Goal: Task Accomplishment & Management: Manage account settings

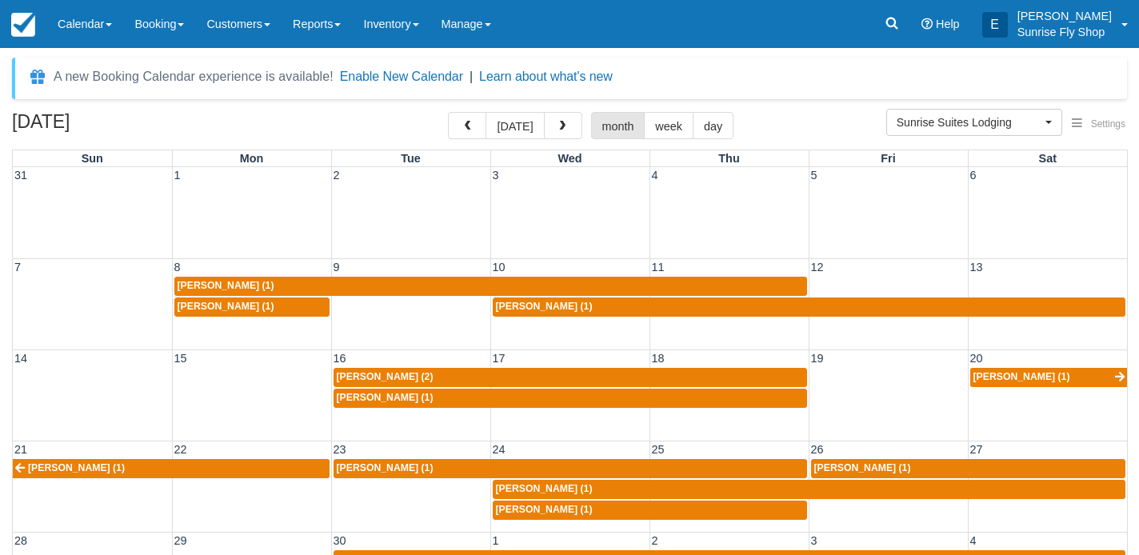
click at [147, 28] on link "Booking" at bounding box center [159, 24] width 72 height 48
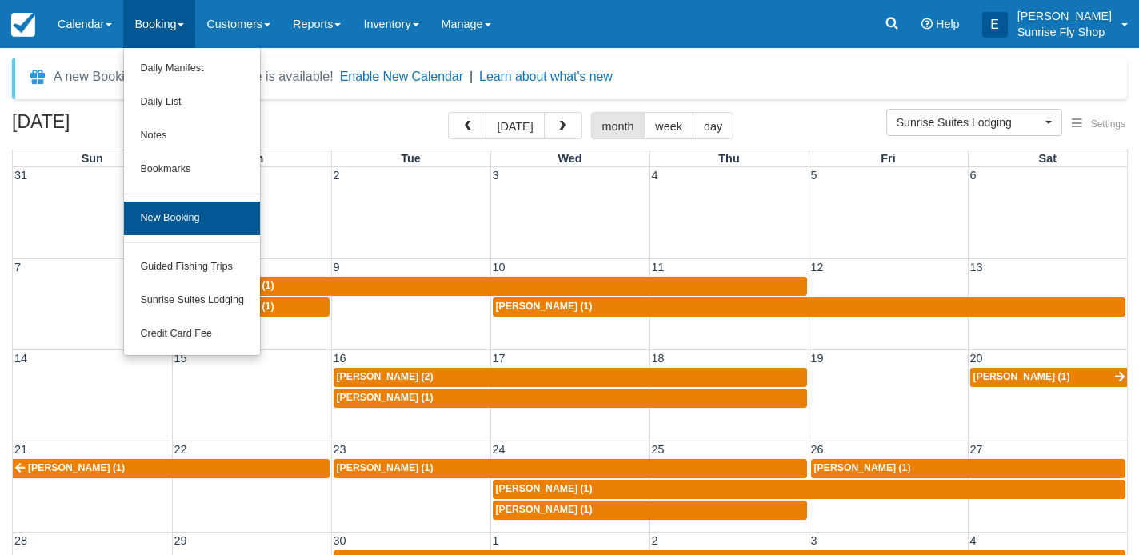
click at [165, 214] on link "New Booking" at bounding box center [192, 219] width 136 height 34
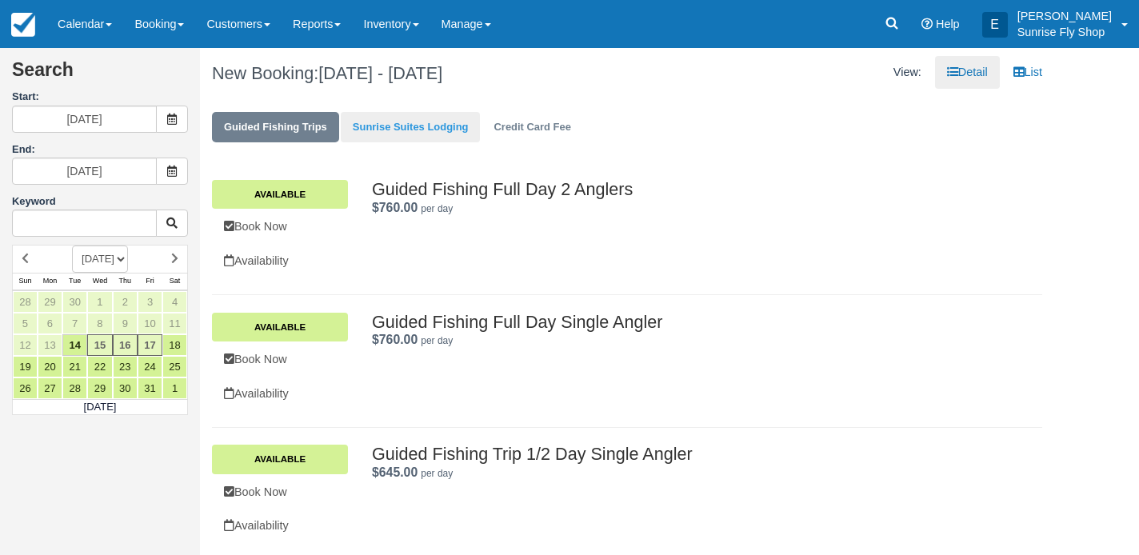
click at [413, 133] on link "Sunrise Suites Lodging" at bounding box center [411, 127] width 140 height 31
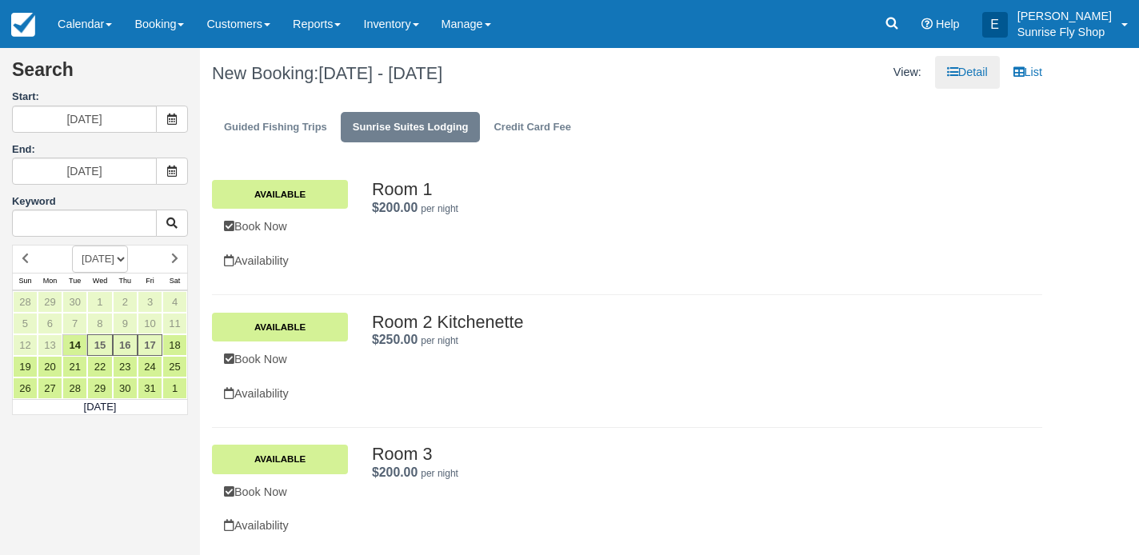
select select "20260601"
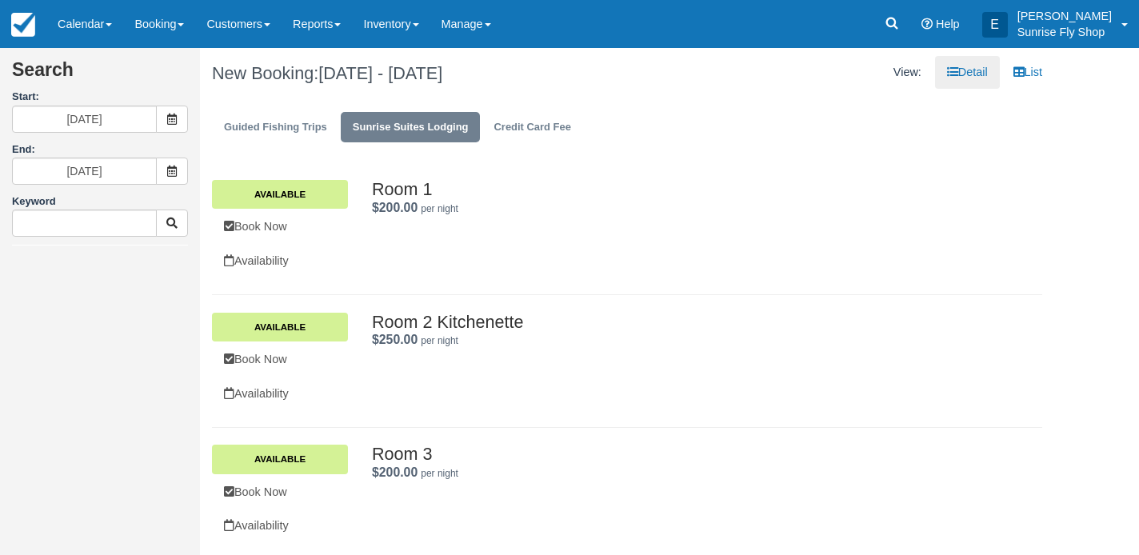
type input "06/01/26"
type input "06/03/26"
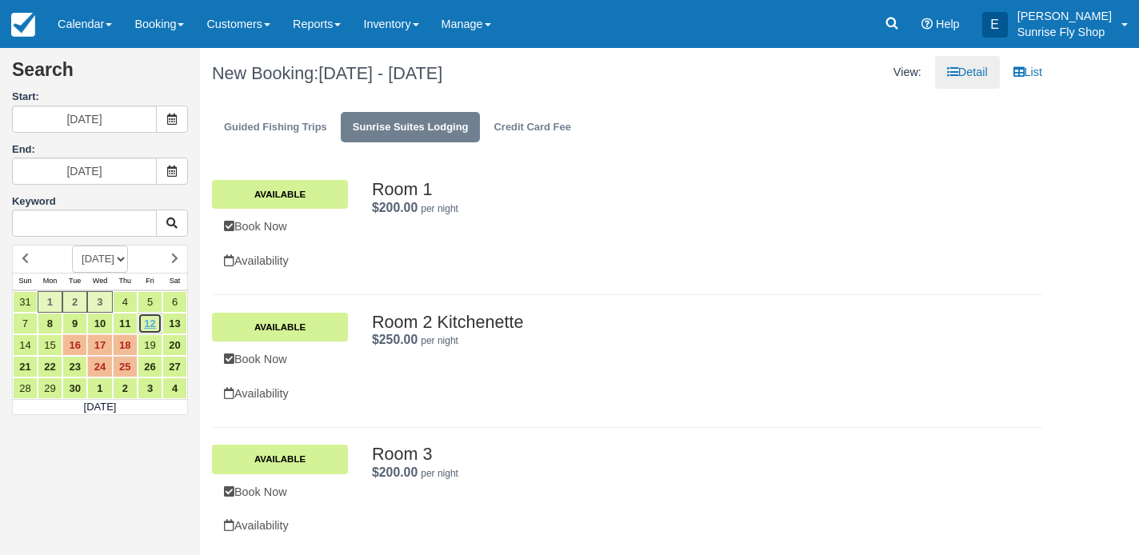
click at [146, 320] on link "12" at bounding box center [150, 324] width 25 height 22
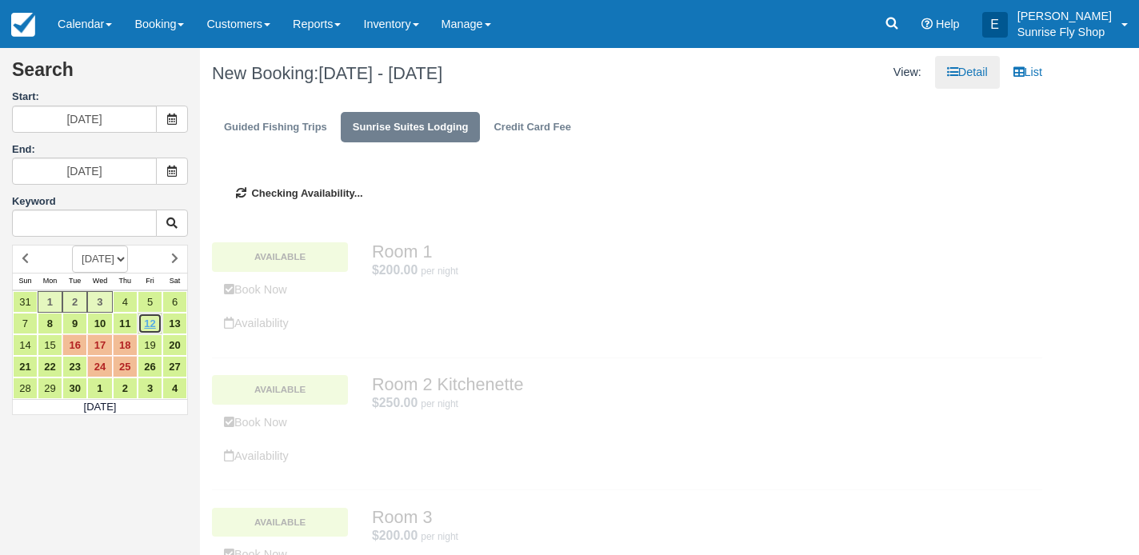
type input "06/12/26"
type input "06/14/26"
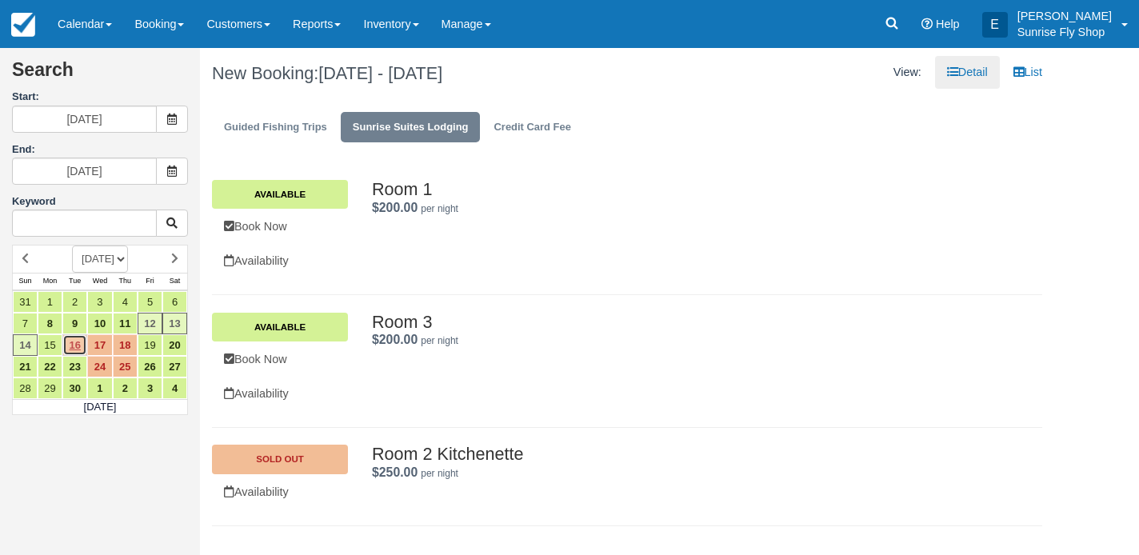
click at [71, 346] on link "16" at bounding box center [74, 345] width 25 height 22
type input "06/16/26"
type input "06/18/26"
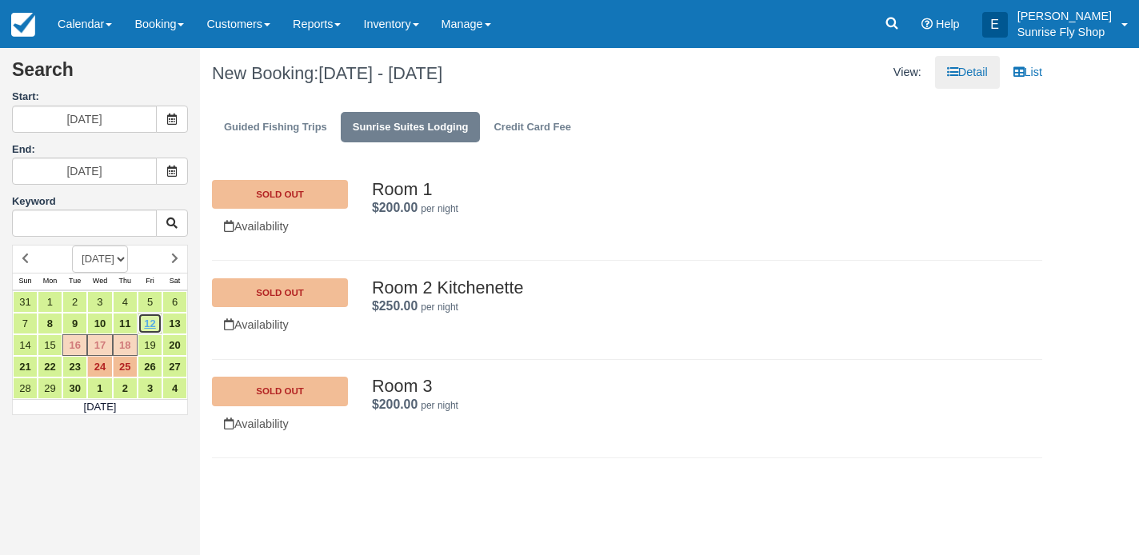
click at [150, 318] on link "12" at bounding box center [150, 324] width 25 height 22
type input "[DATE]"
type input "06/14/26"
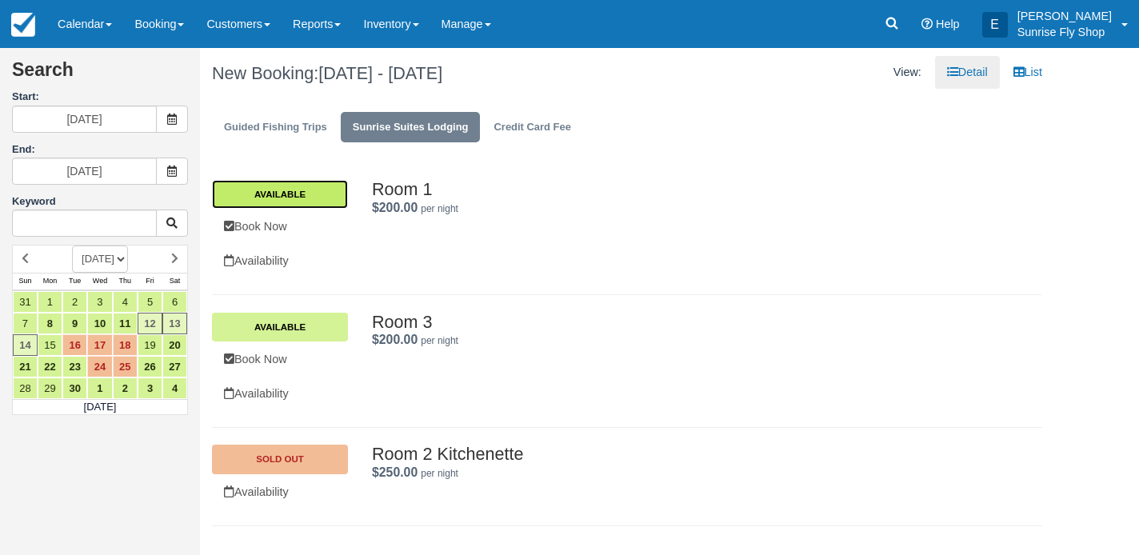
click at [266, 199] on link "Available" at bounding box center [280, 194] width 136 height 29
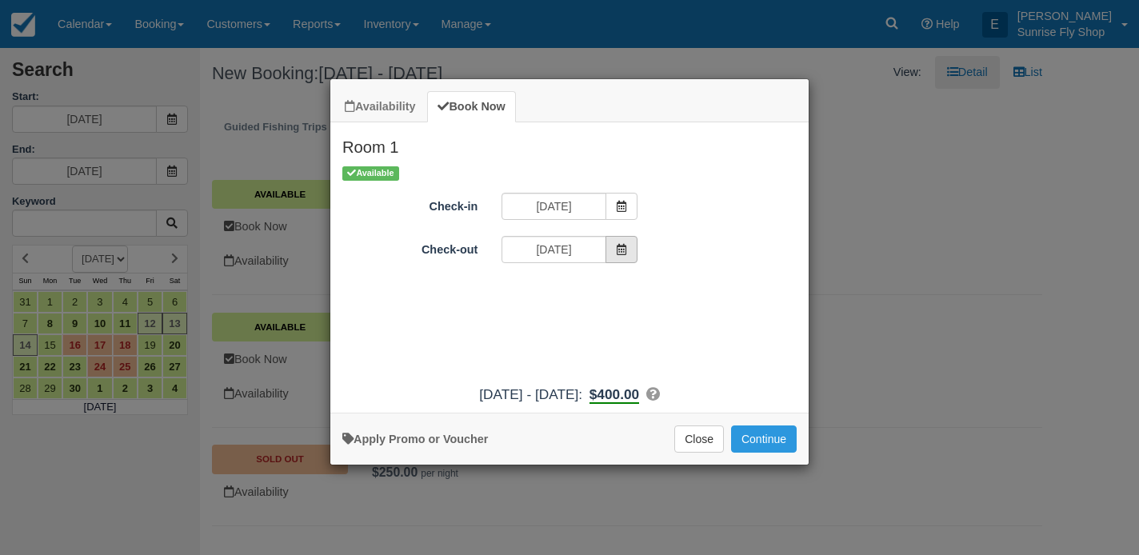
click at [618, 249] on icon "Item Modal" at bounding box center [621, 249] width 11 height 11
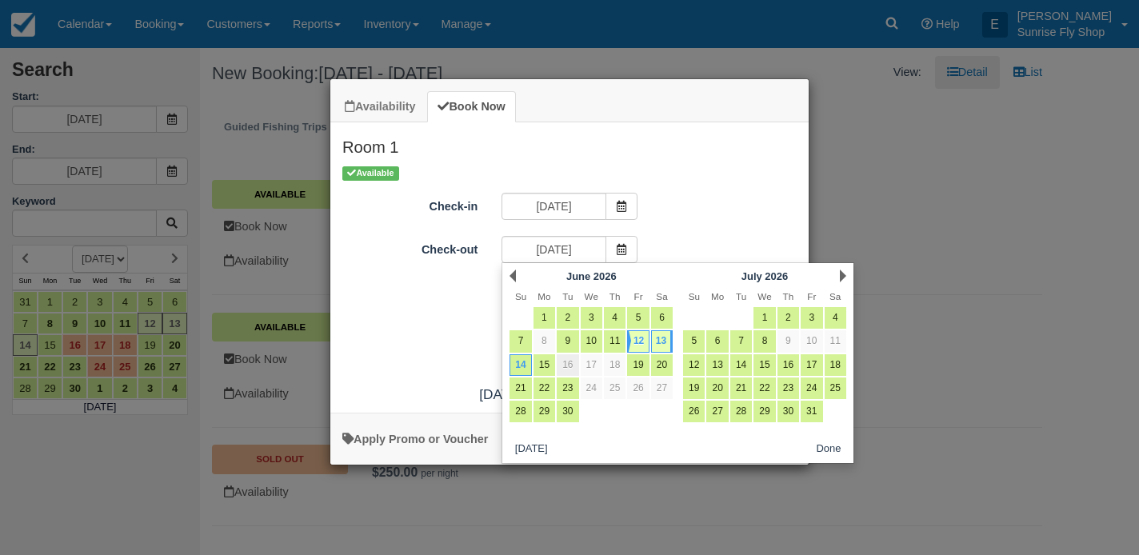
click at [566, 362] on link "16" at bounding box center [568, 365] width 22 height 22
type input "06/16/26"
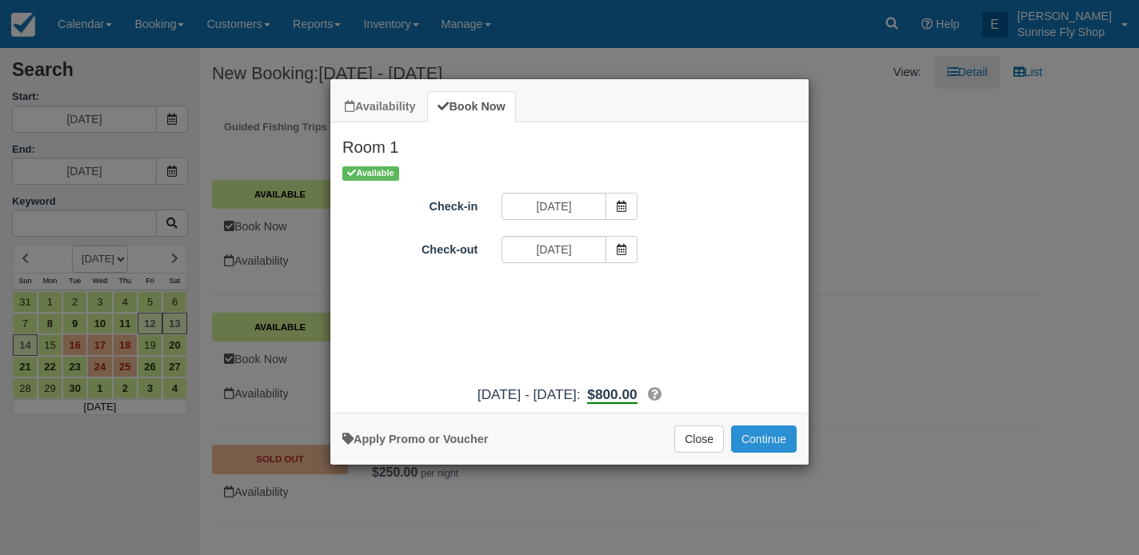
click at [759, 448] on button "Continue" at bounding box center [764, 439] width 66 height 27
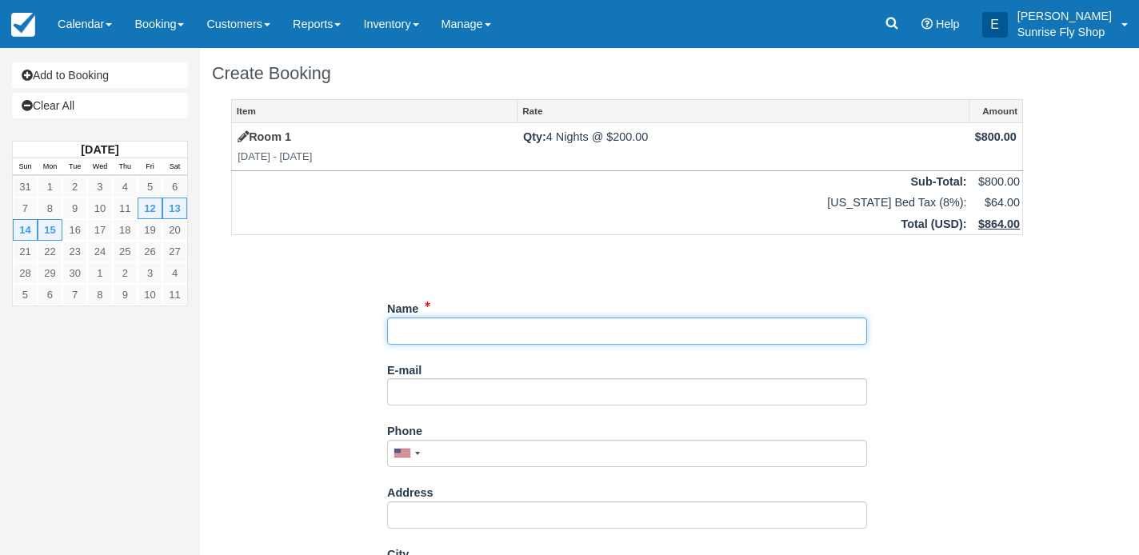
click at [507, 329] on input "Name" at bounding box center [627, 331] width 480 height 27
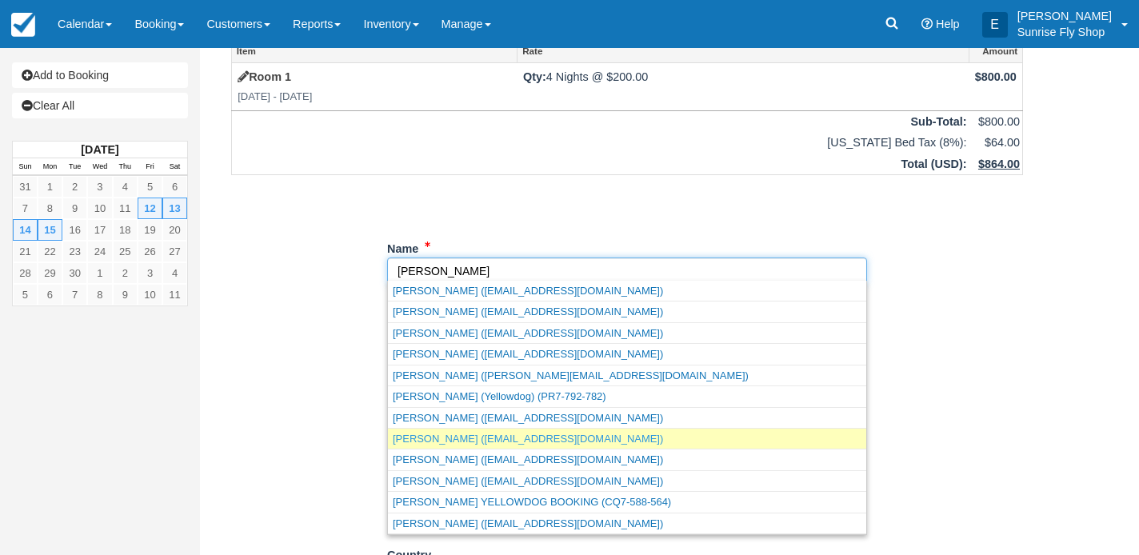
scroll to position [62, 0]
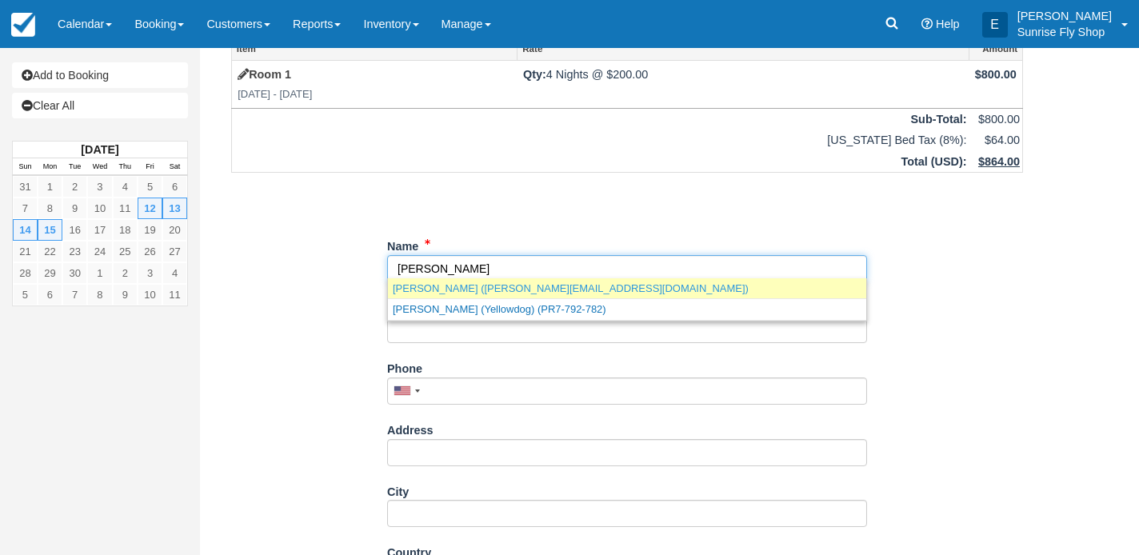
click at [434, 286] on link "Doug Moore (doug.moore13@gmail.com)" at bounding box center [627, 288] width 478 height 20
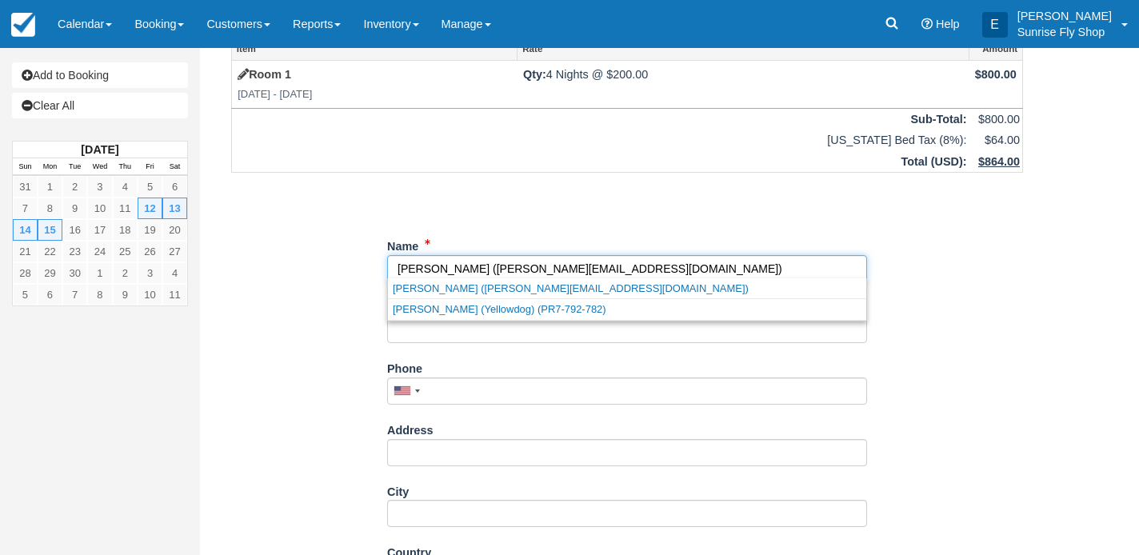
type input "Doug Moore"
type input "doug.moore13@gmail.com"
type input "865-323-6294"
select select "TN"
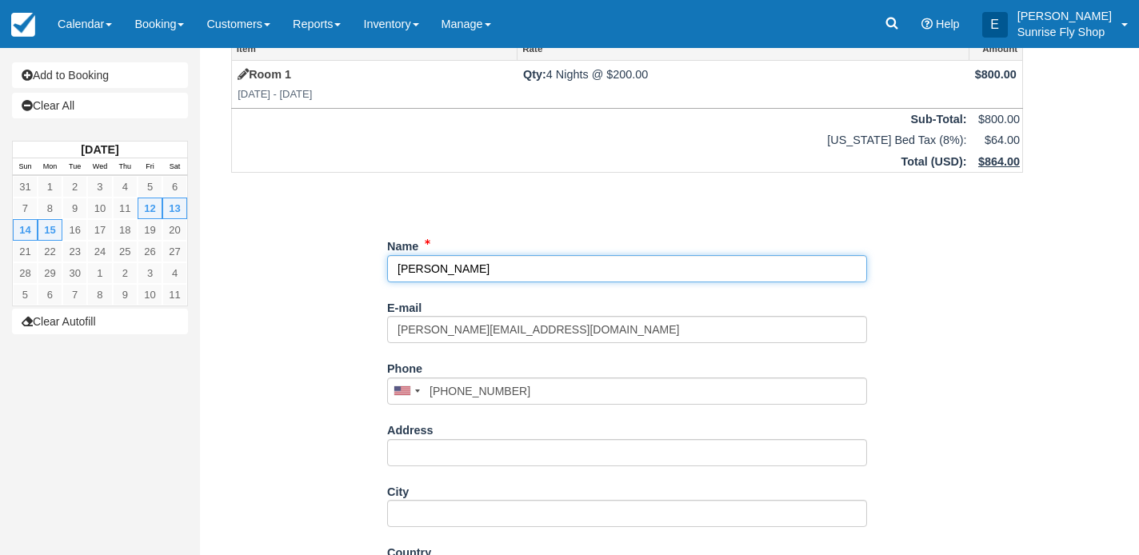
select select "TN"
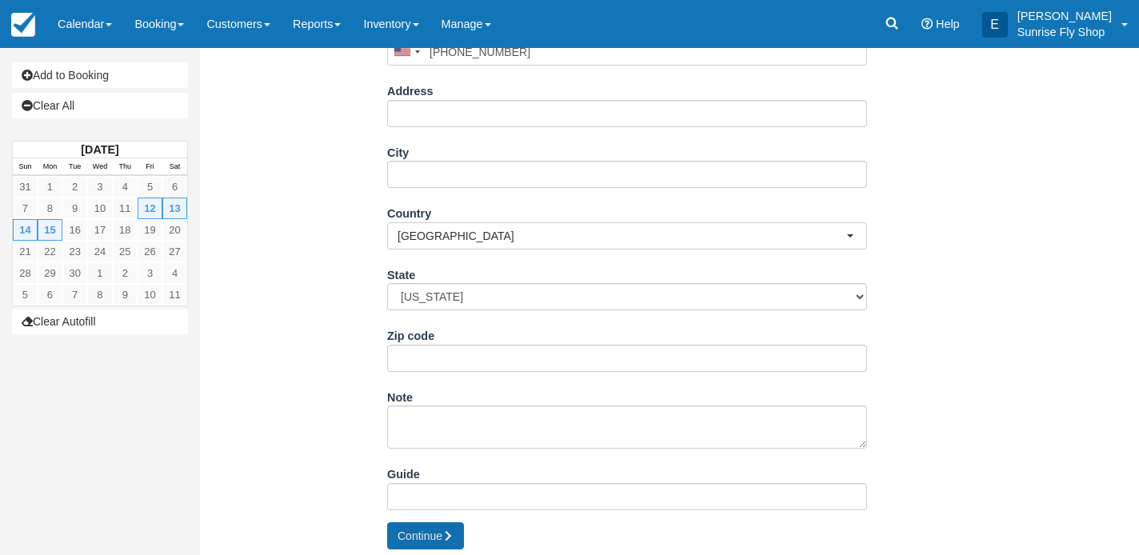
scroll to position [400, 0]
click at [417, 530] on button "Continue" at bounding box center [425, 537] width 77 height 27
type input "[PHONE_NUMBER]"
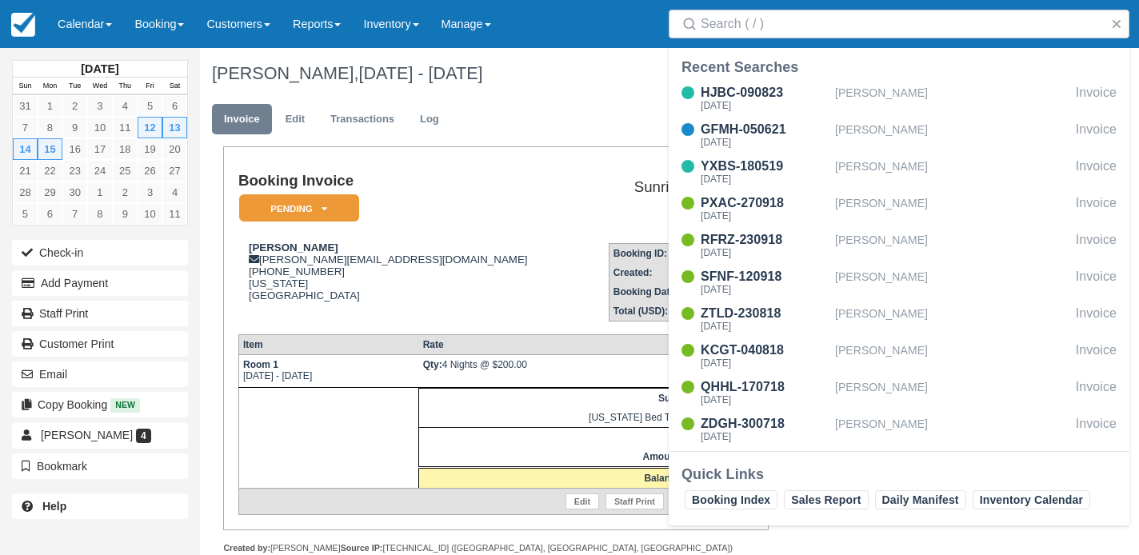
click at [482, 304] on td "Doug Moore doug.moore13@gmail.com 1 (865) 323-6294 Tennessee United States" at bounding box center [409, 275] width 343 height 91
click at [468, 283] on div "Doug Moore doug.moore13@gmail.com 1 (865) 323-6294 Tennessee United States" at bounding box center [409, 272] width 343 height 60
click at [298, 118] on link "Edit" at bounding box center [295, 119] width 43 height 31
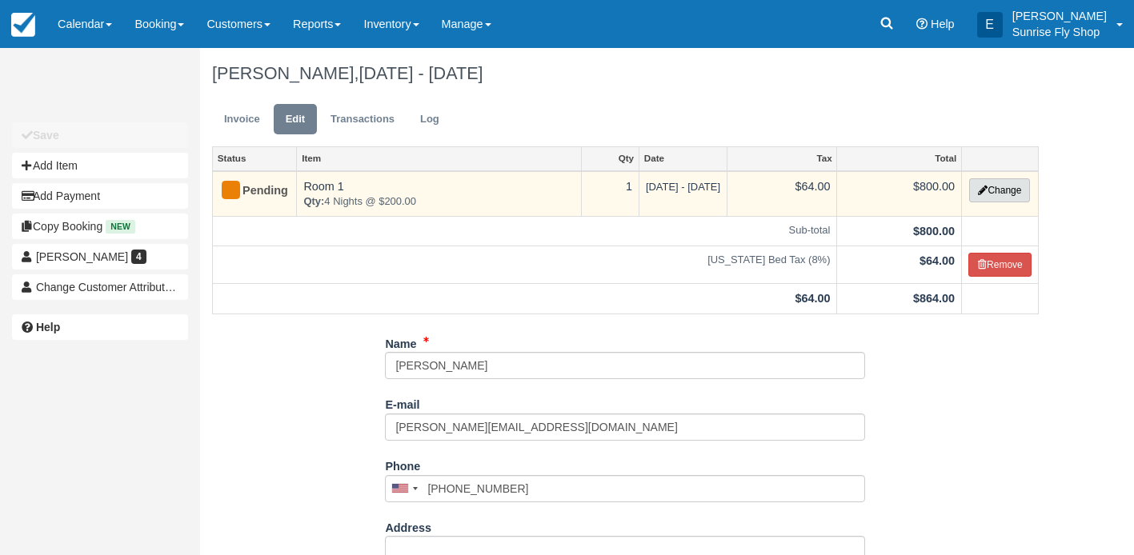
click at [982, 192] on icon "button" at bounding box center [983, 191] width 10 height 10
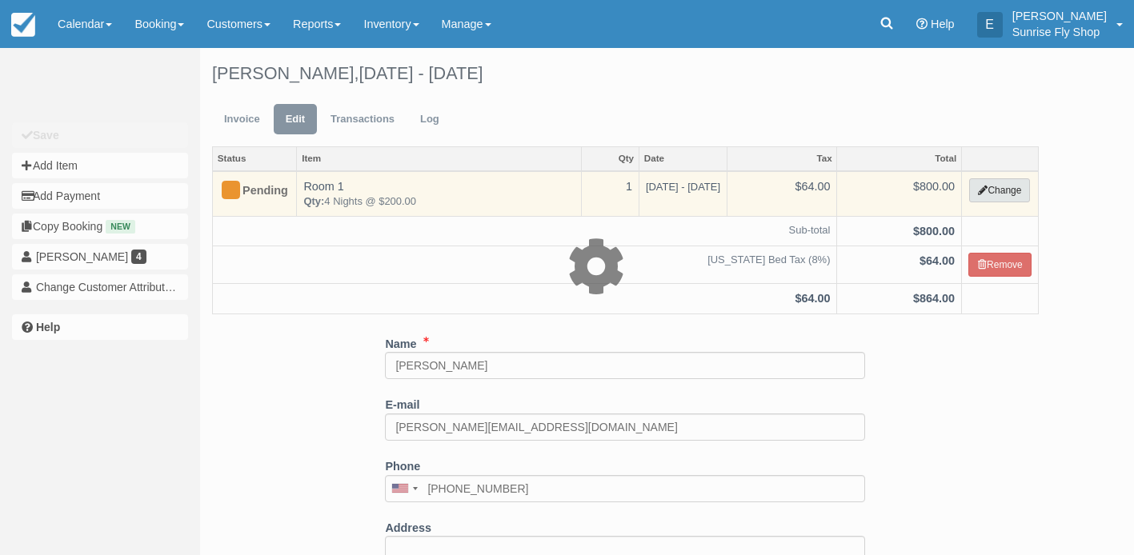
select select "1"
type input "800.00"
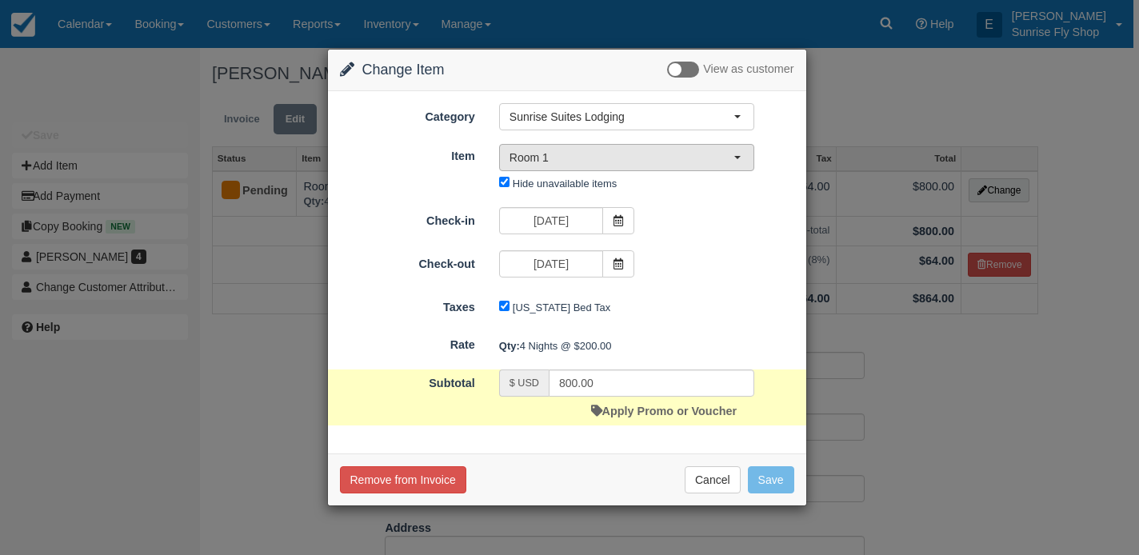
click at [554, 158] on span "Room 1" at bounding box center [622, 158] width 224 height 16
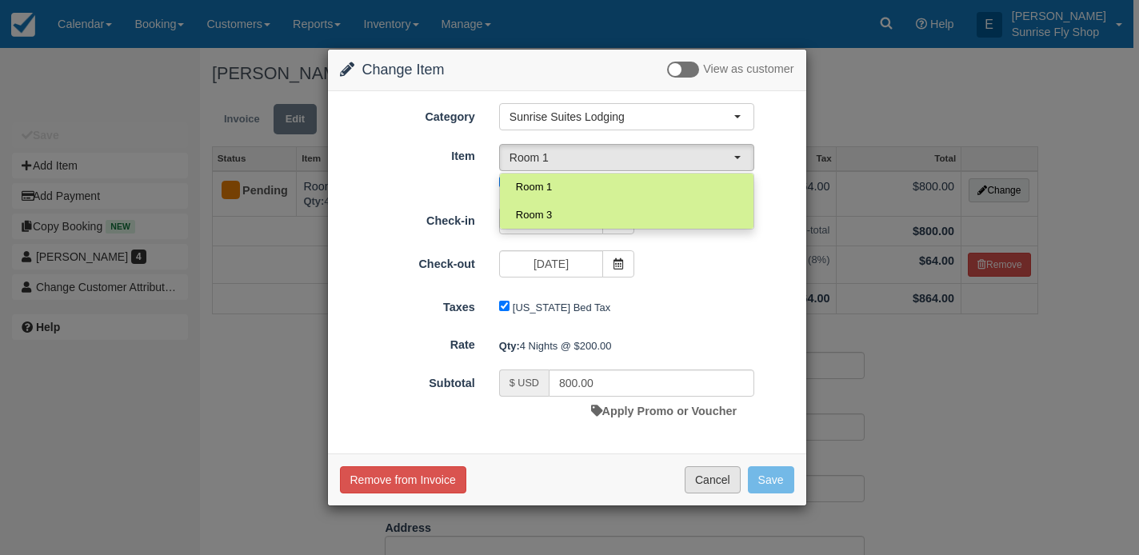
click at [702, 476] on button "Cancel" at bounding box center [713, 479] width 56 height 27
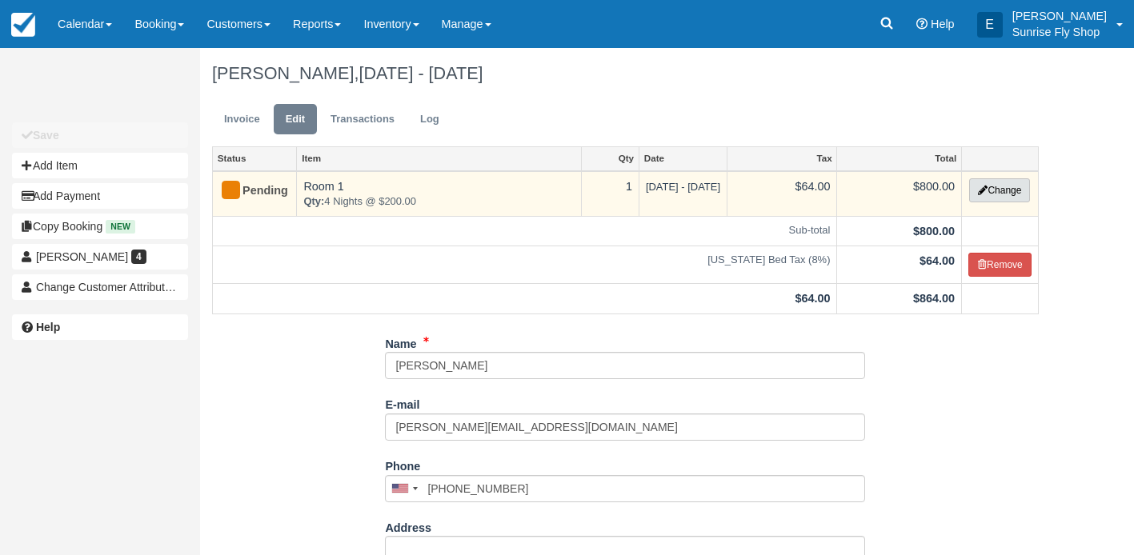
click at [986, 193] on button "Change" at bounding box center [999, 190] width 61 height 24
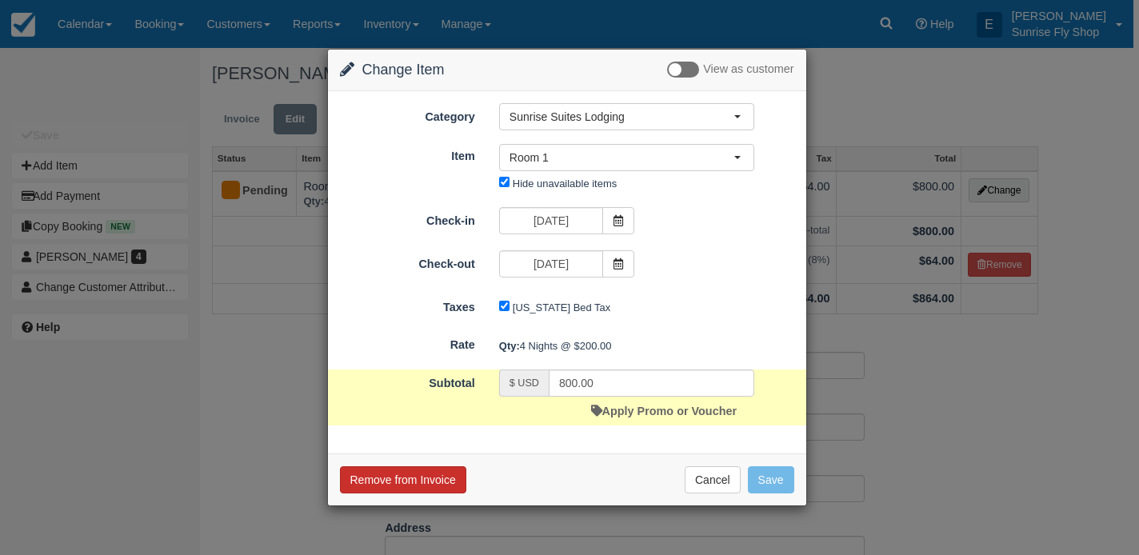
click at [416, 478] on button "Remove from Invoice" at bounding box center [403, 479] width 126 height 27
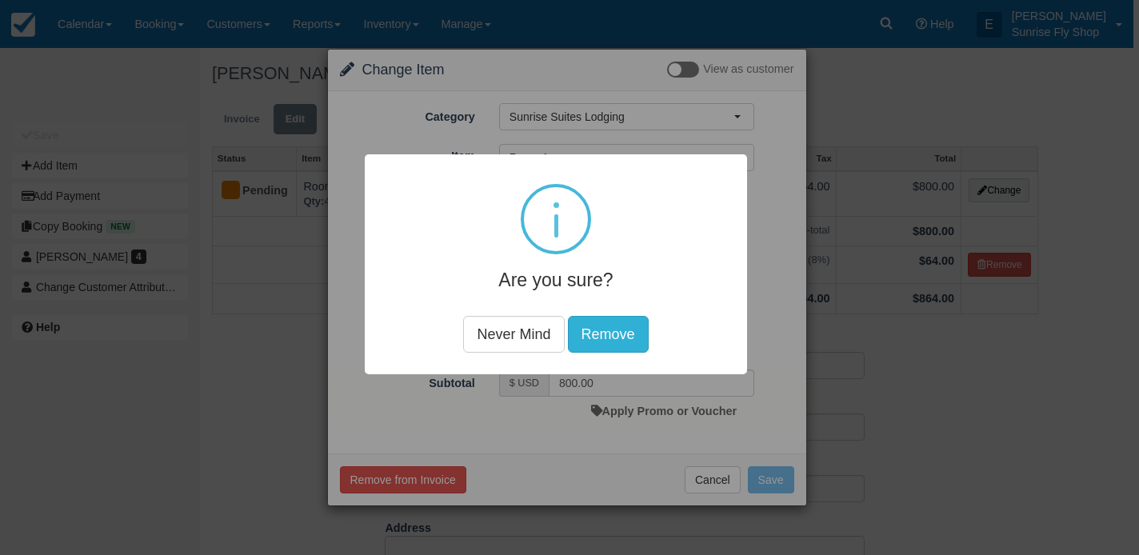
click at [615, 325] on button "Remove" at bounding box center [608, 334] width 81 height 37
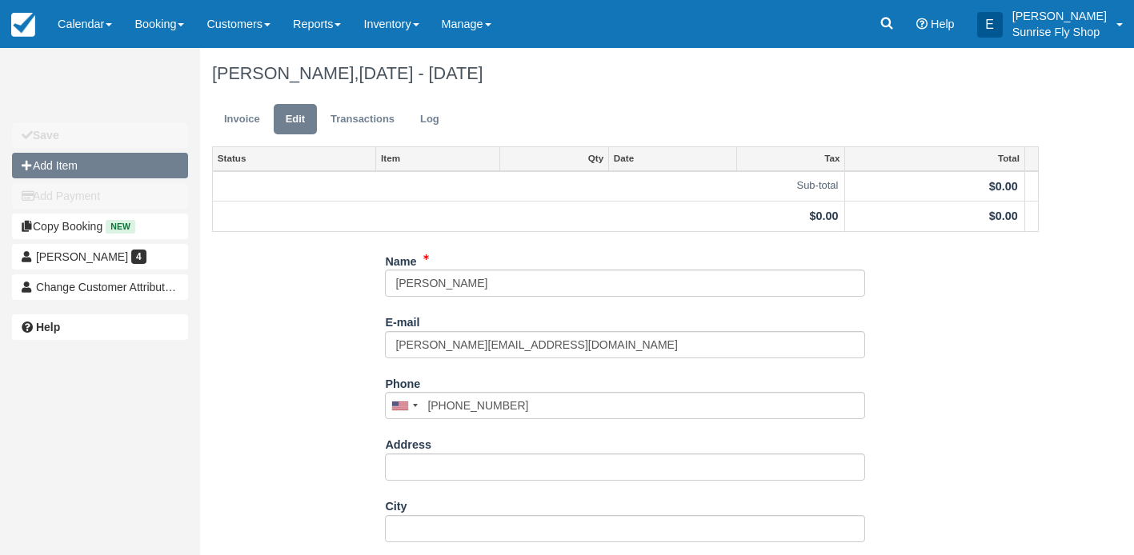
click at [66, 162] on button "Add Item" at bounding box center [100, 166] width 176 height 26
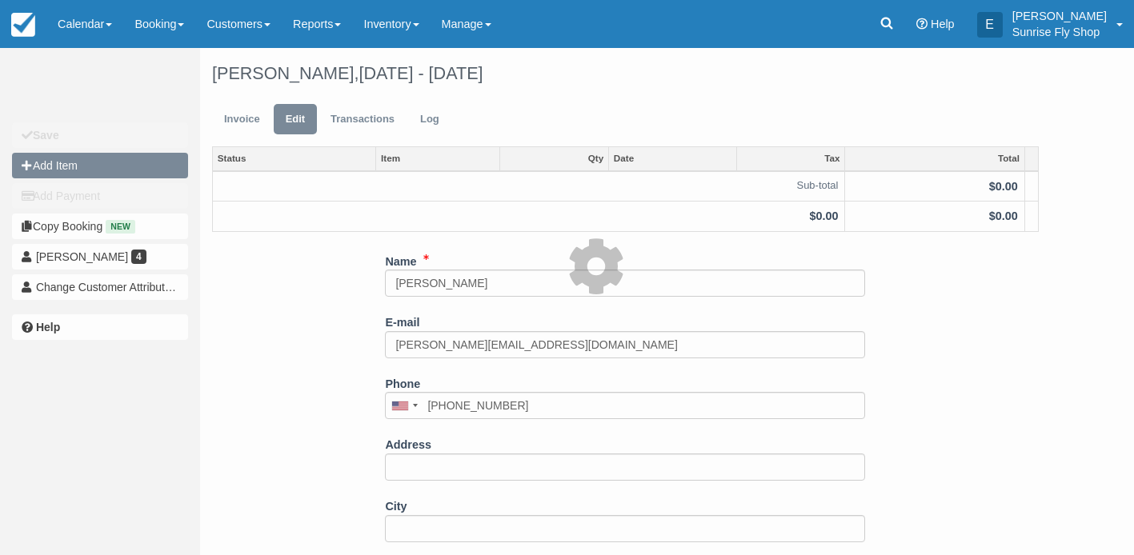
type input "0.00"
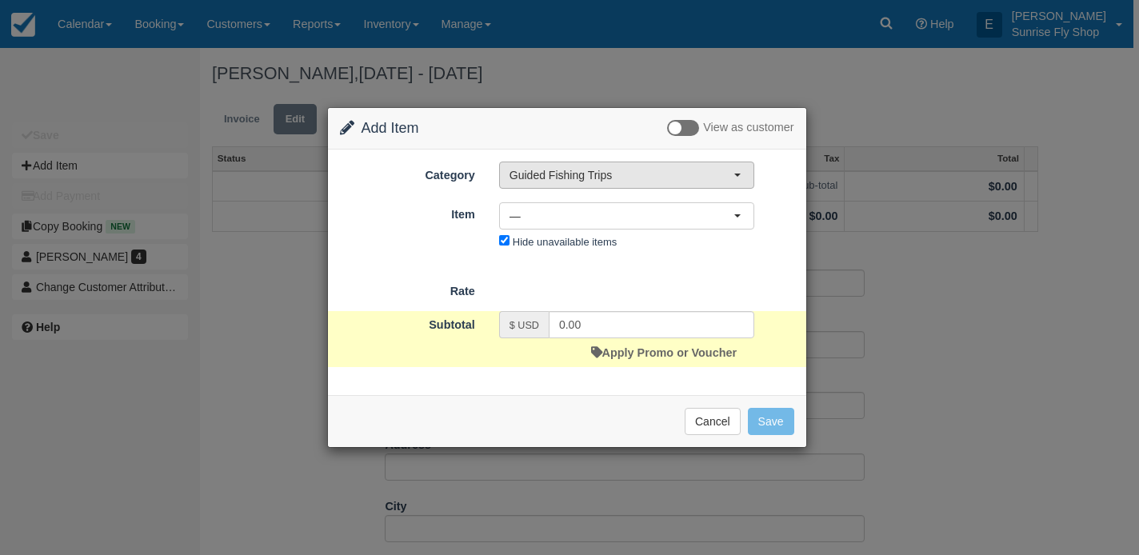
click at [540, 174] on span "Guided Fishing Trips" at bounding box center [622, 175] width 224 height 16
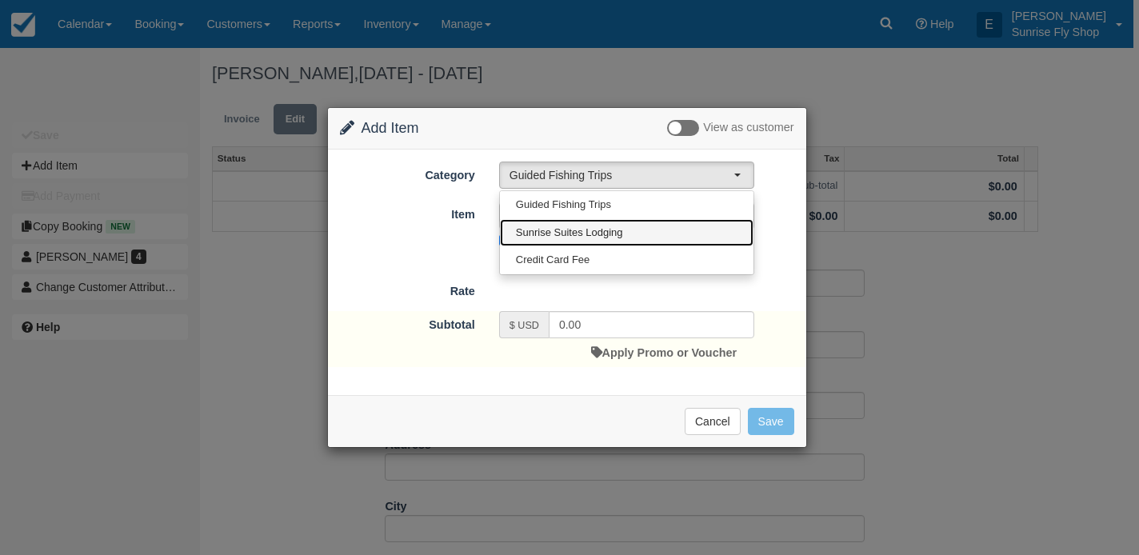
click at [540, 233] on span "Sunrise Suites Lodging" at bounding box center [569, 233] width 107 height 15
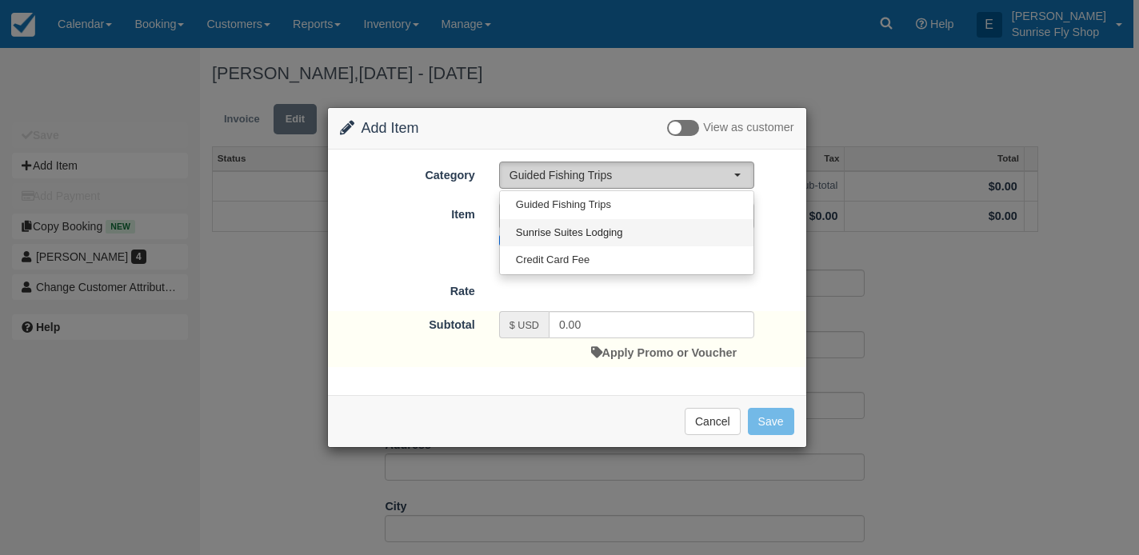
select select "1"
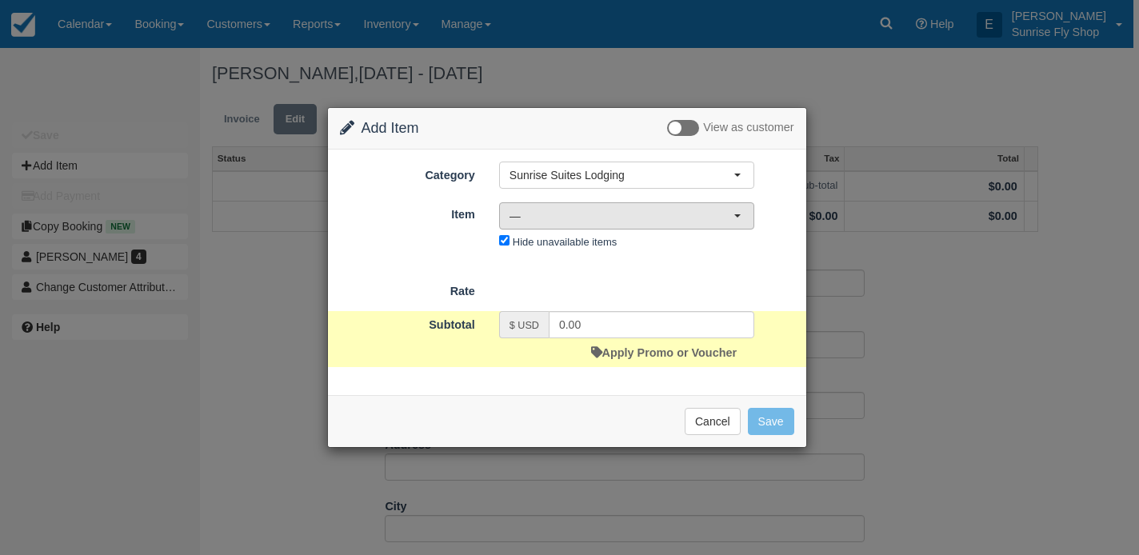
click at [510, 221] on span "—" at bounding box center [622, 216] width 224 height 16
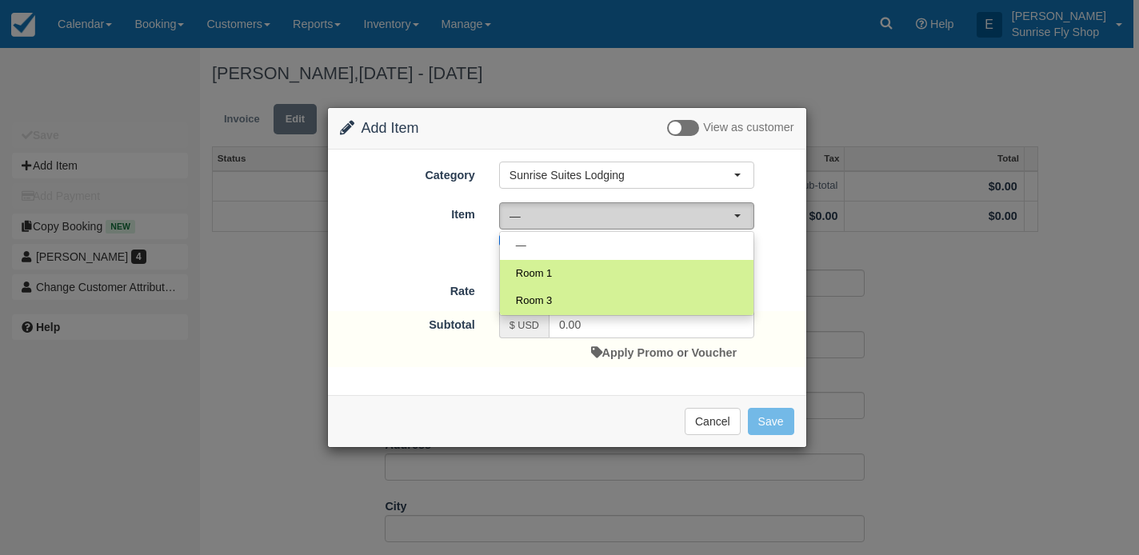
click at [510, 221] on span "—" at bounding box center [622, 216] width 224 height 16
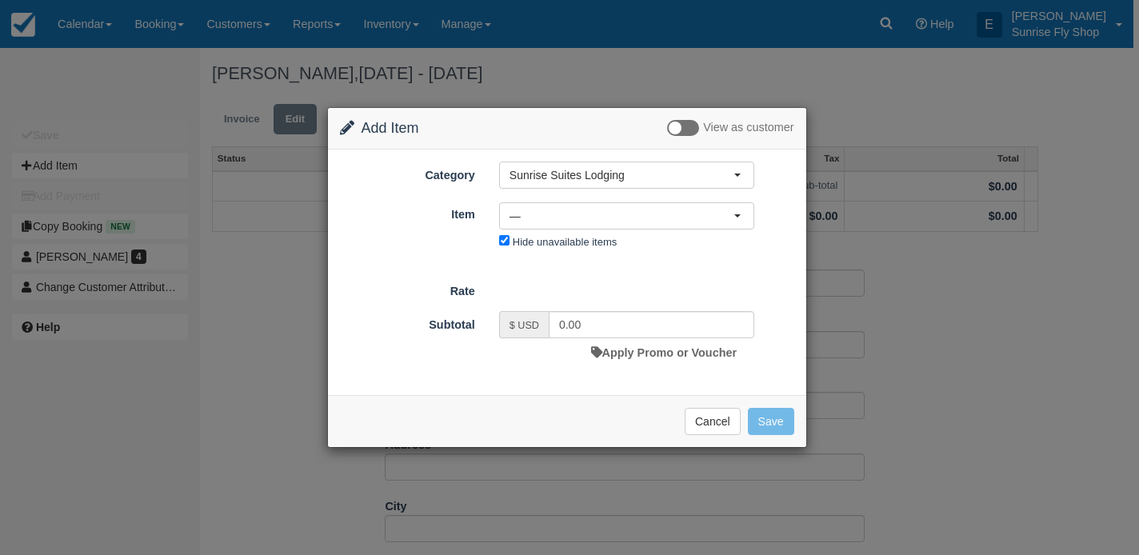
click at [502, 244] on input "Hide unavailable items" at bounding box center [504, 240] width 10 height 10
checkbox input "false"
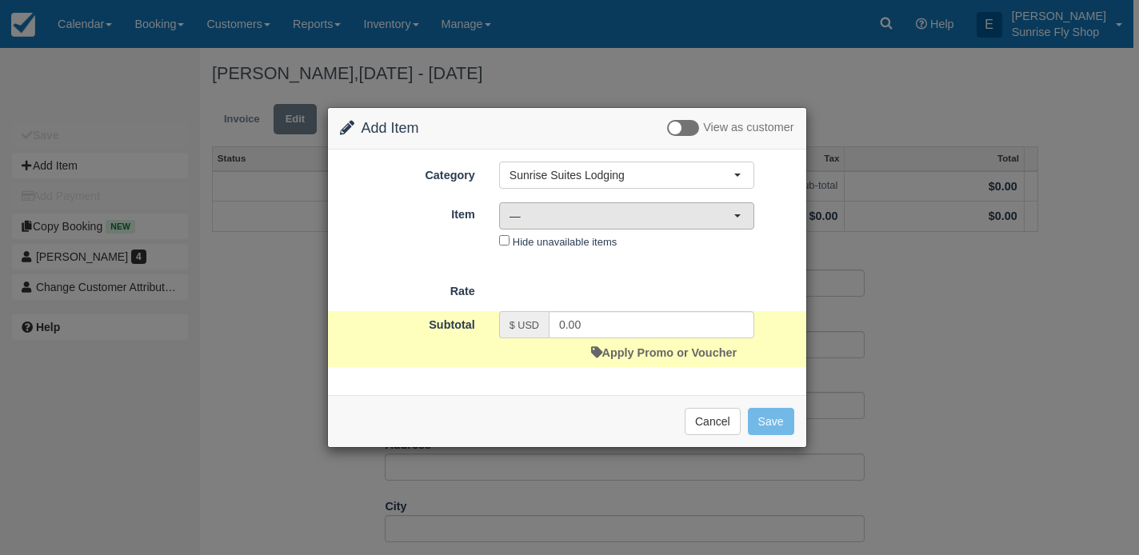
click at [538, 213] on span "—" at bounding box center [622, 216] width 224 height 16
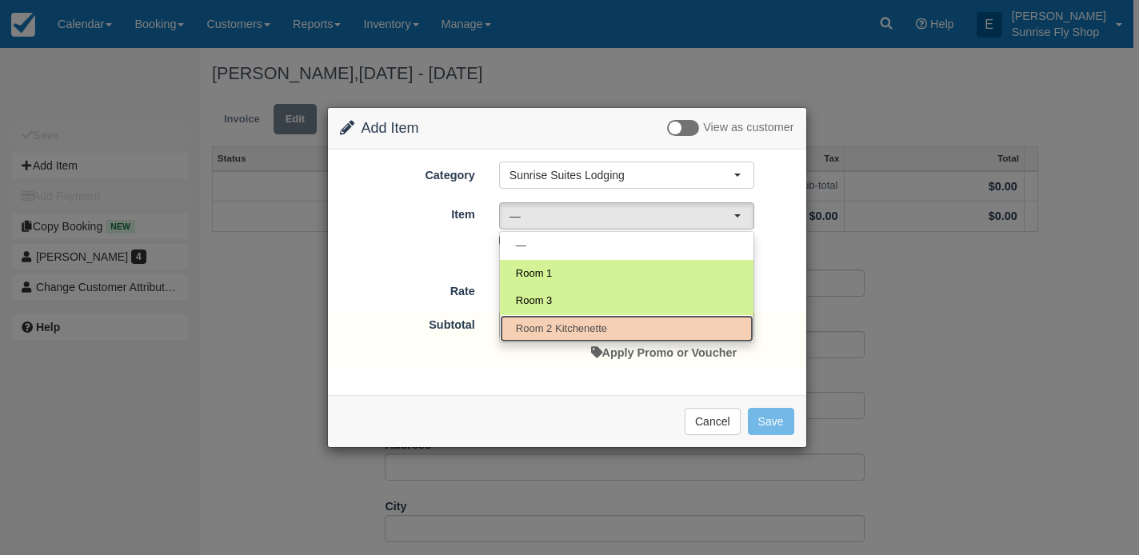
click at [546, 326] on span "Room 2 Kitchenette" at bounding box center [561, 329] width 91 height 15
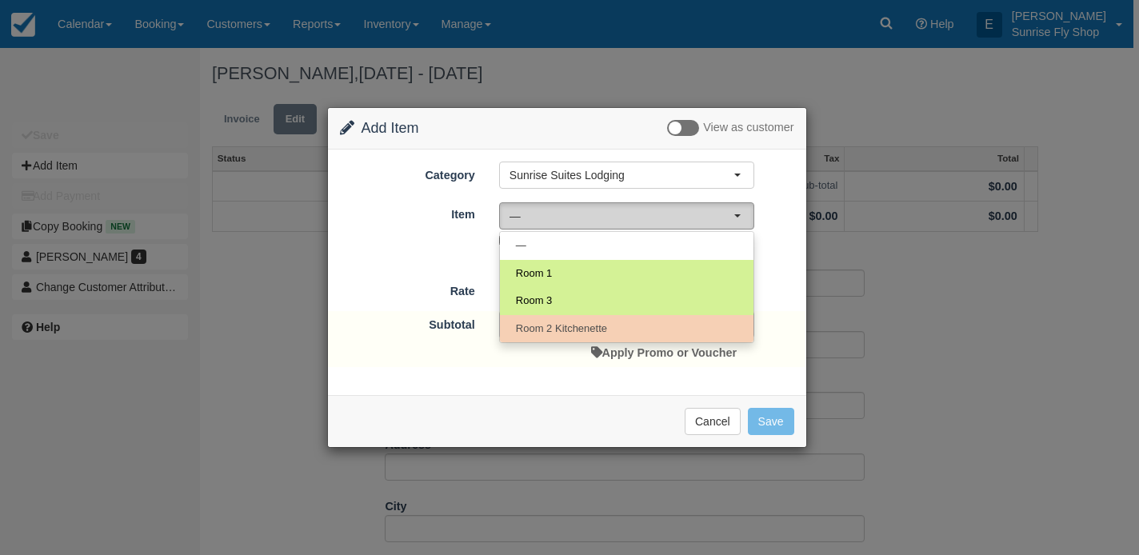
select select "2"
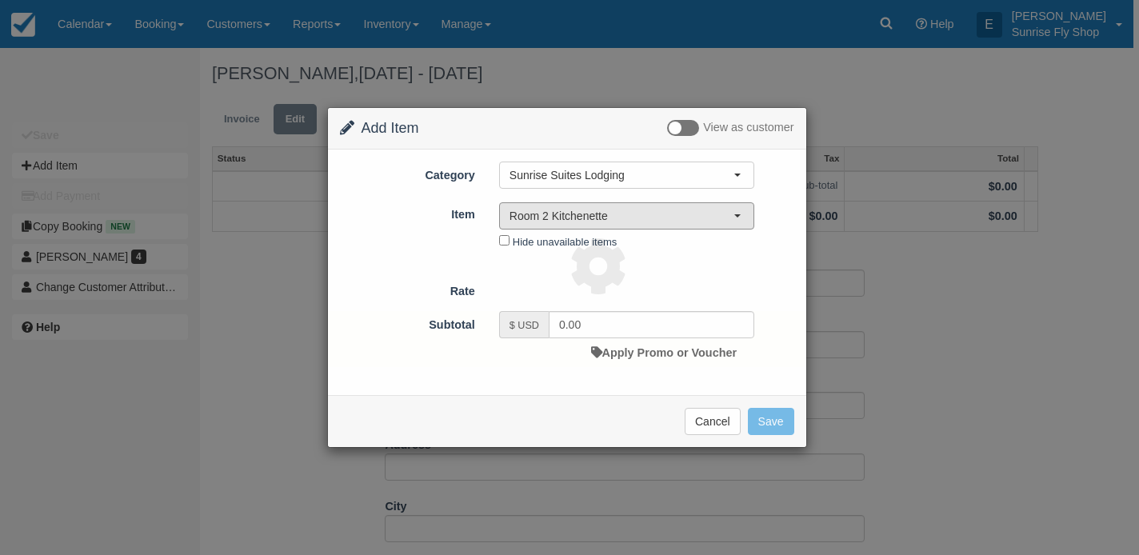
type input "250.00"
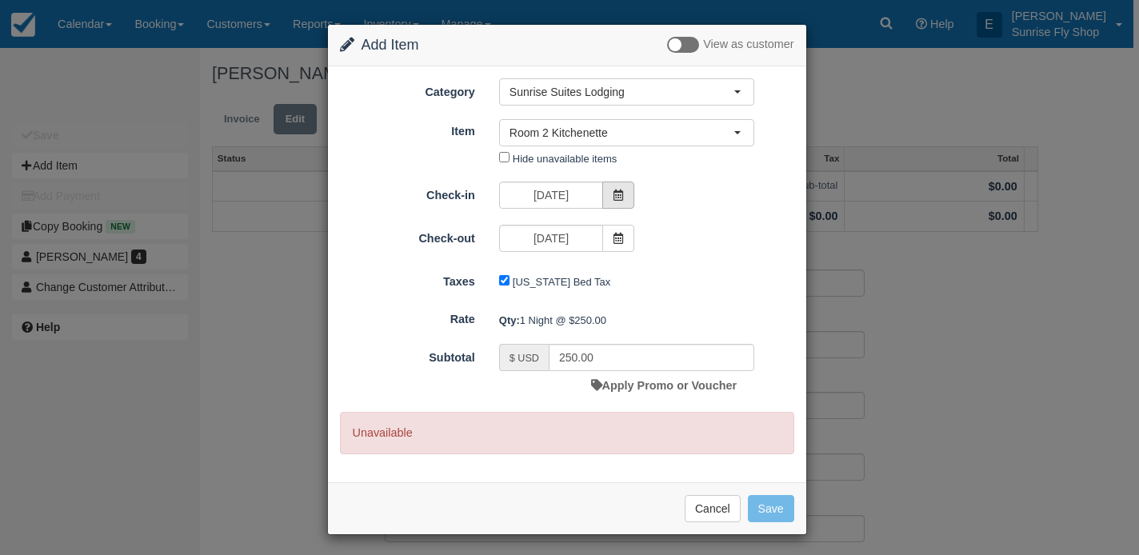
click at [613, 198] on icon at bounding box center [618, 195] width 11 height 11
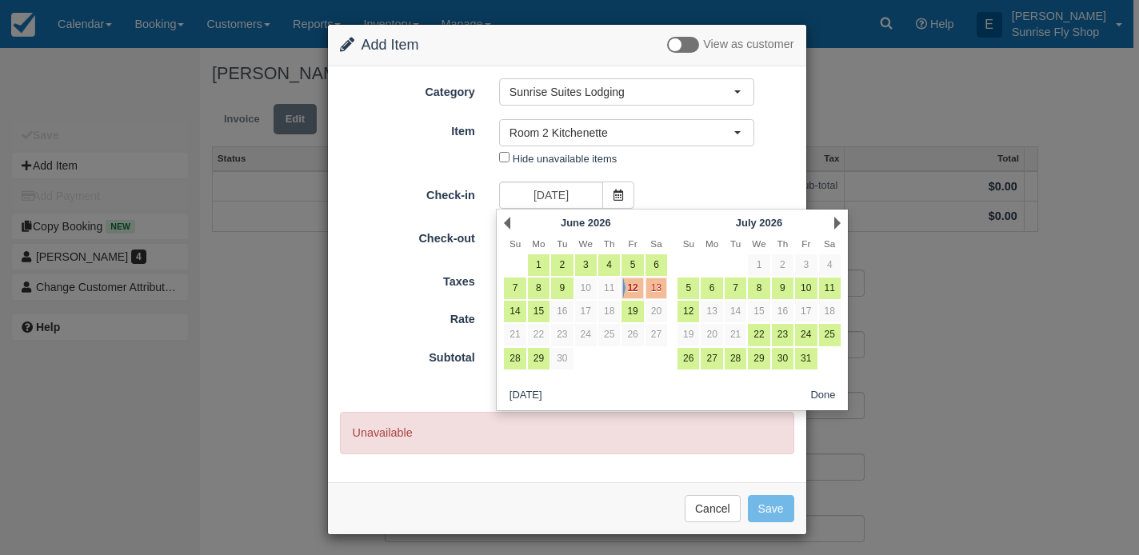
click at [633, 291] on link "12" at bounding box center [633, 289] width 22 height 22
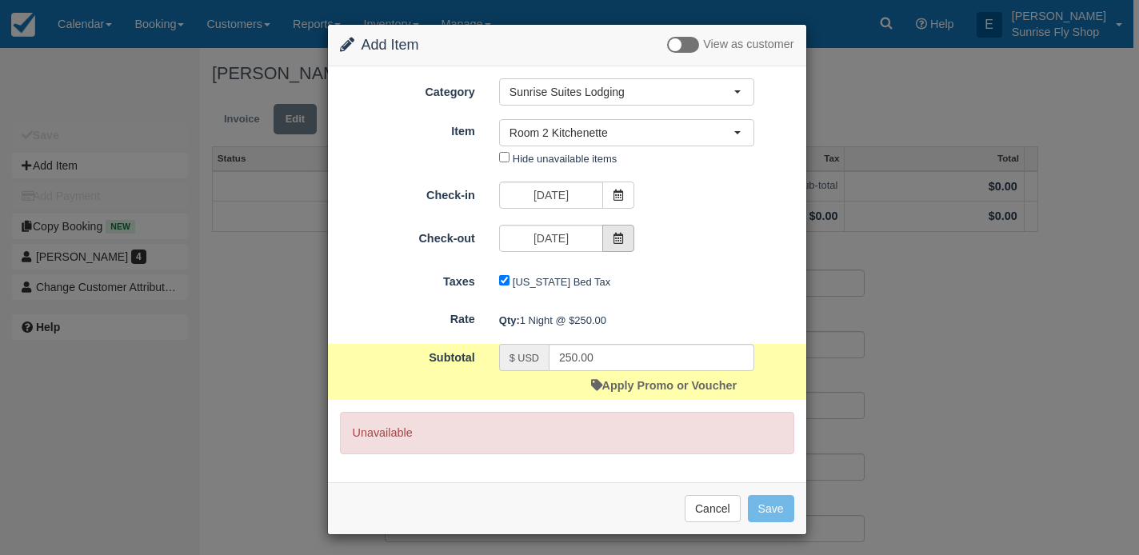
click at [613, 242] on icon at bounding box center [618, 238] width 11 height 11
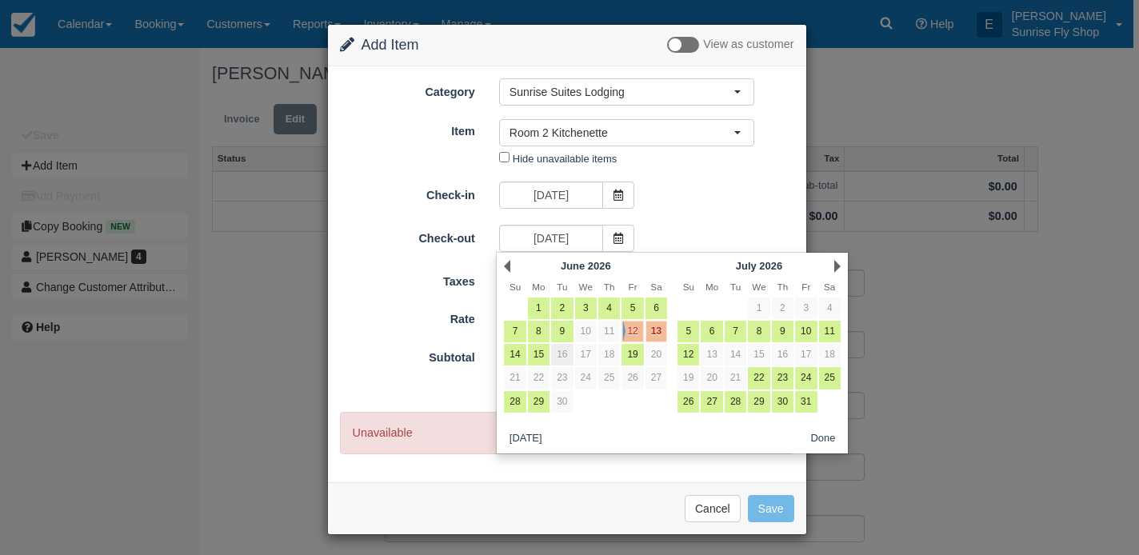
click at [564, 351] on link "16" at bounding box center [562, 355] width 22 height 22
type input "06/16/26"
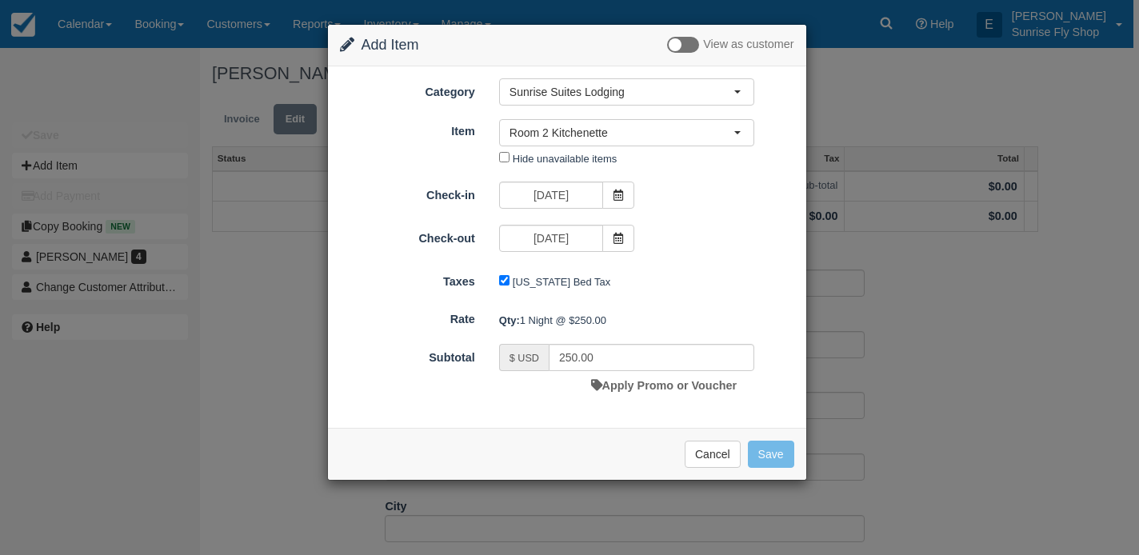
type input "1000.00"
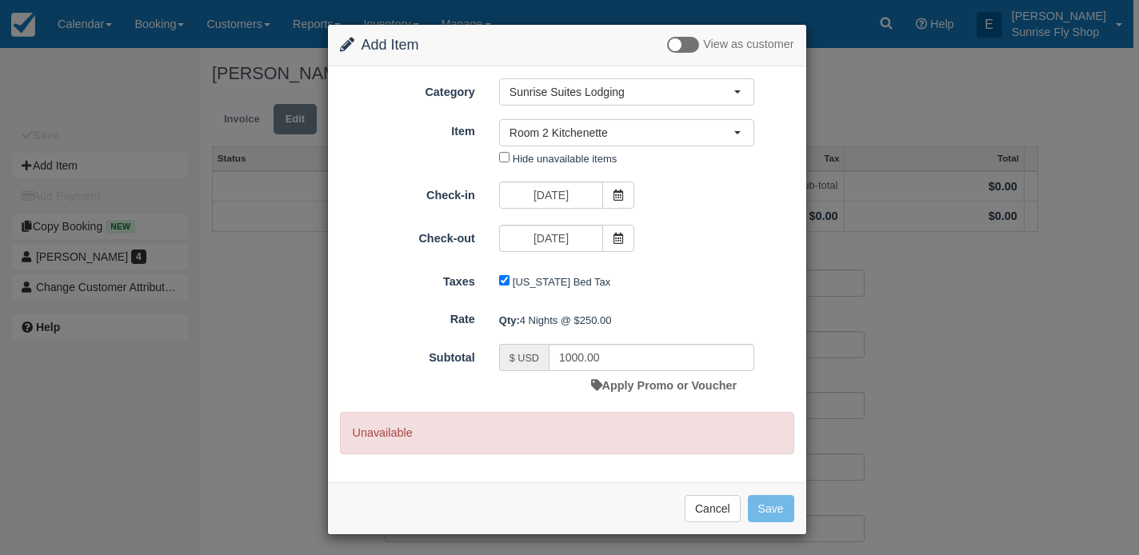
click at [246, 207] on div "Change Item Add Item View as customer Category Sunrise Suites Lodging Guided Fi…" at bounding box center [569, 277] width 1139 height 555
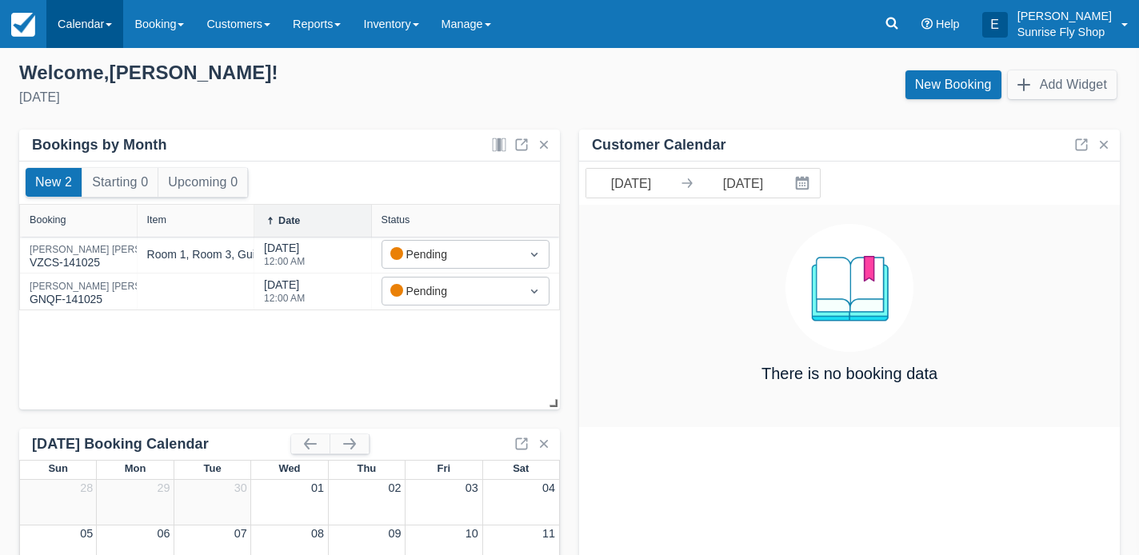
click at [103, 35] on link "Calendar" at bounding box center [84, 24] width 77 height 48
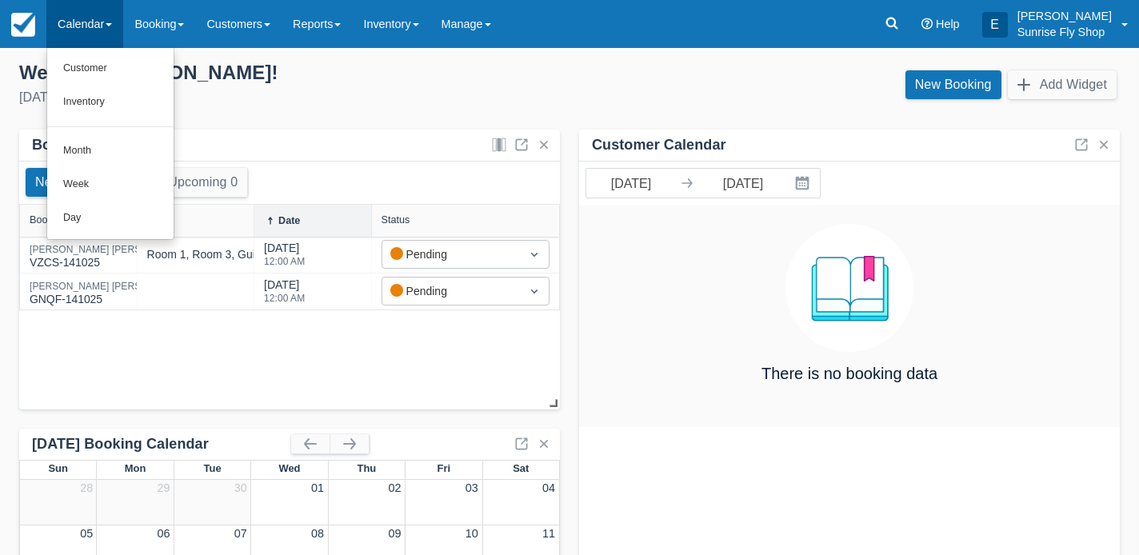
click at [103, 35] on link "Calendar" at bounding box center [84, 24] width 77 height 48
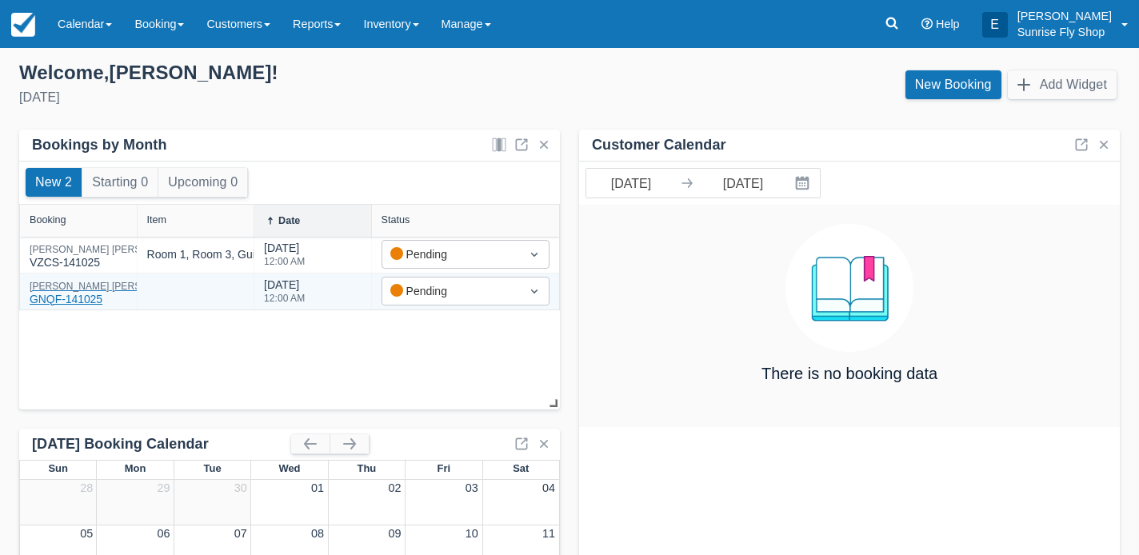
click at [70, 290] on div "[PERSON_NAME]" at bounding box center [111, 287] width 162 height 10
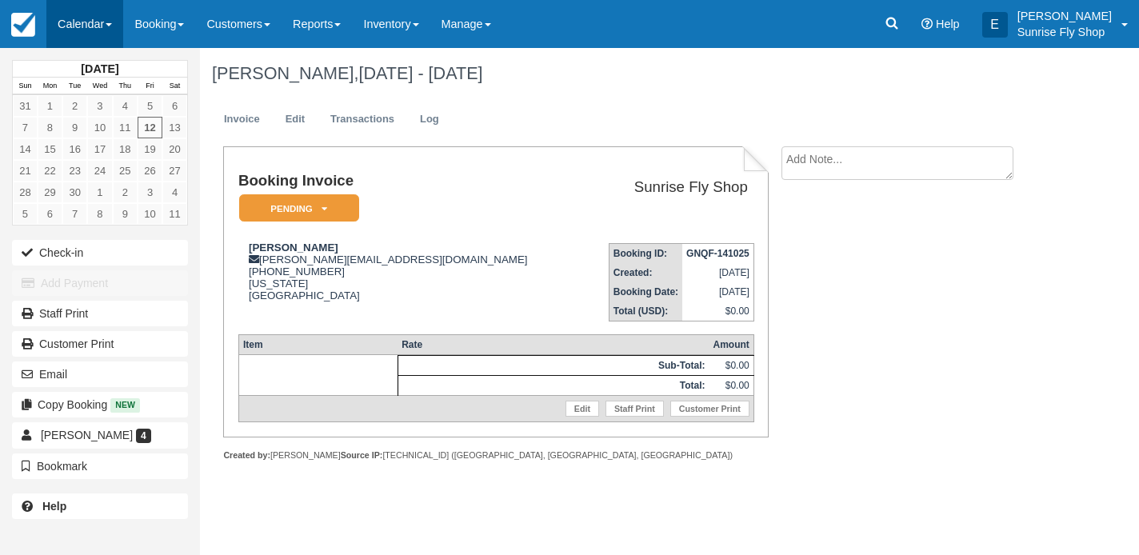
click at [80, 31] on link "Calendar" at bounding box center [84, 24] width 77 height 48
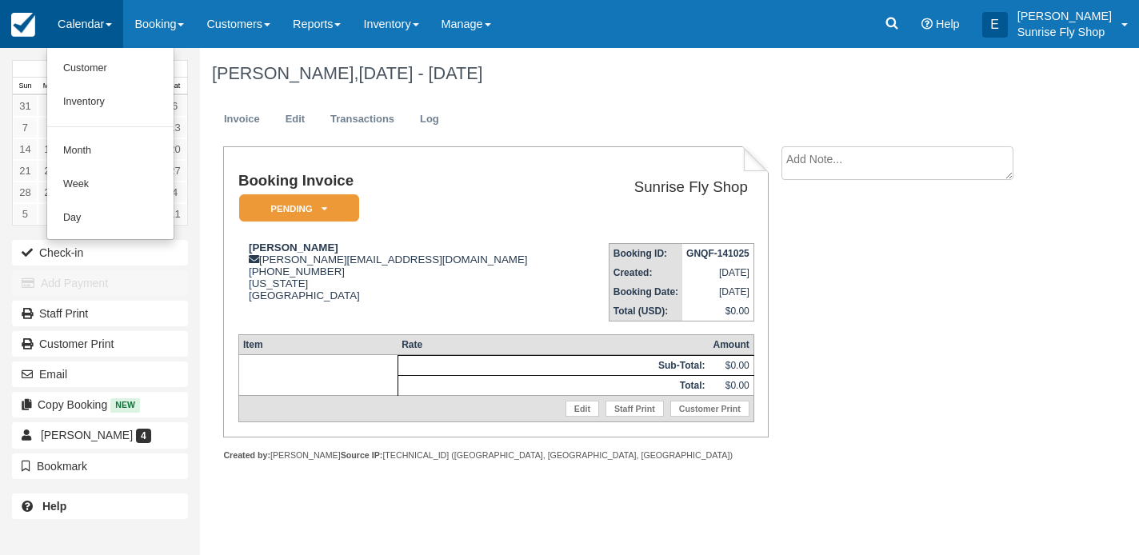
click at [33, 34] on img at bounding box center [23, 25] width 24 height 24
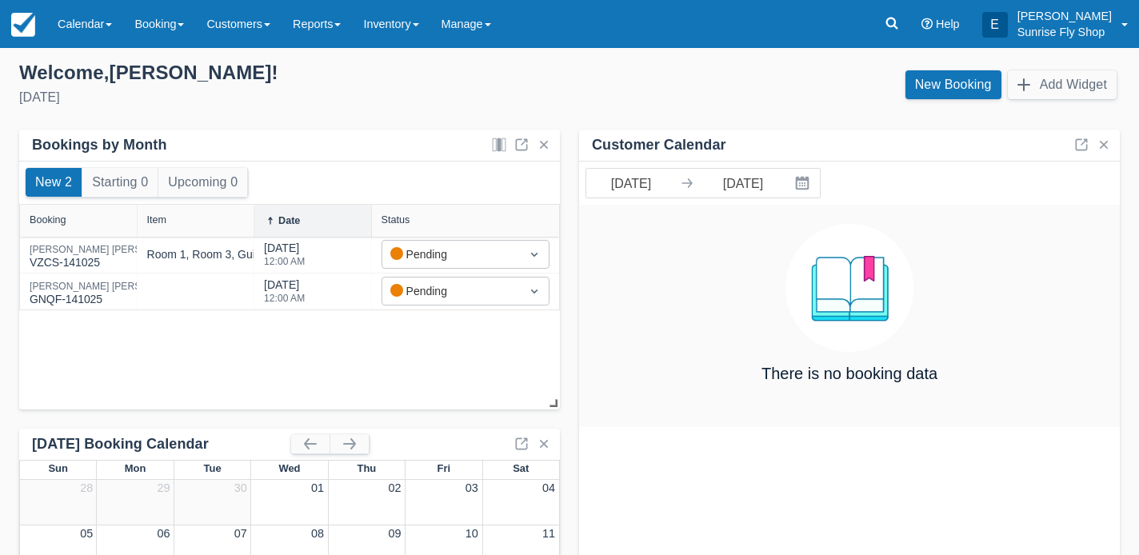
click at [33, 34] on img at bounding box center [23, 25] width 24 height 24
click at [151, 14] on link "Booking" at bounding box center [159, 24] width 72 height 48
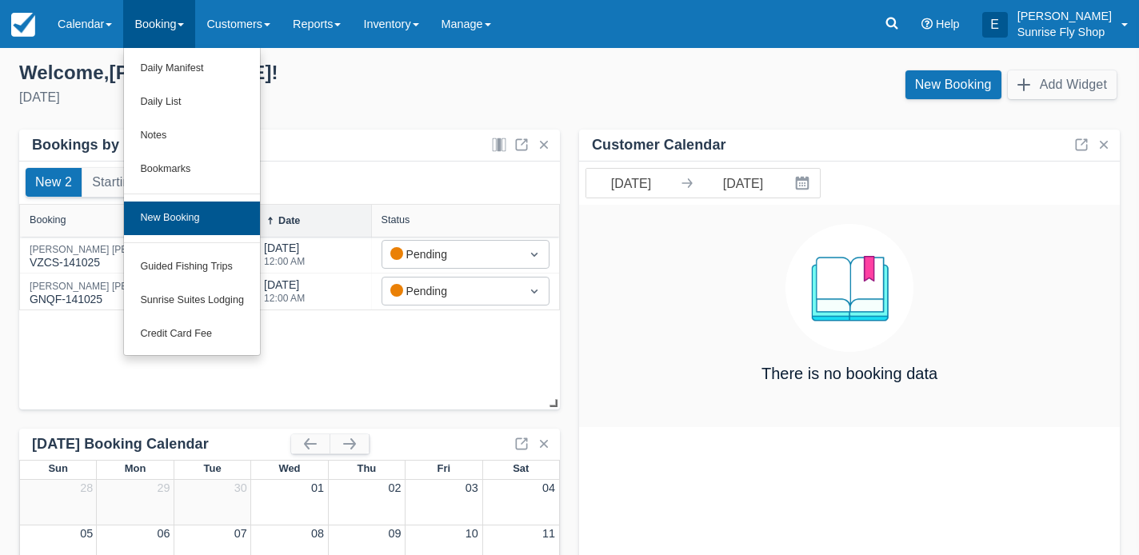
click at [156, 216] on link "New Booking" at bounding box center [192, 219] width 136 height 34
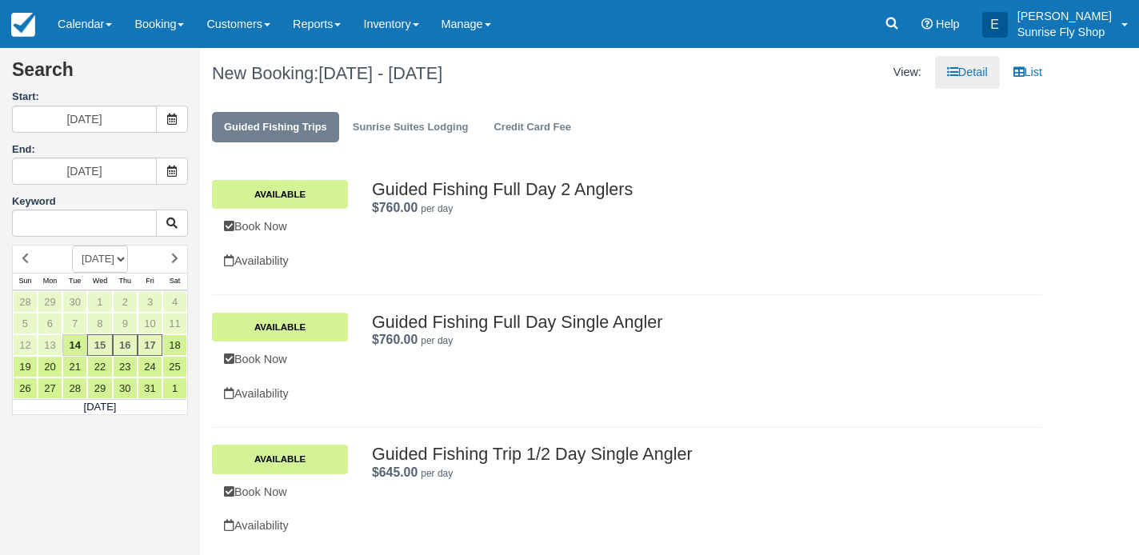
select select "20260601"
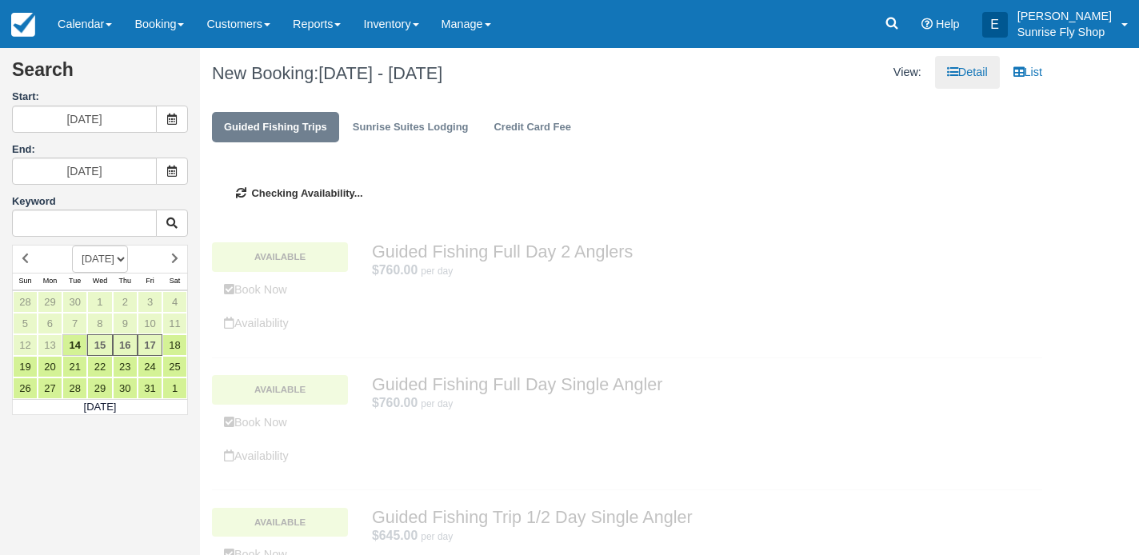
type input "[DATE]"
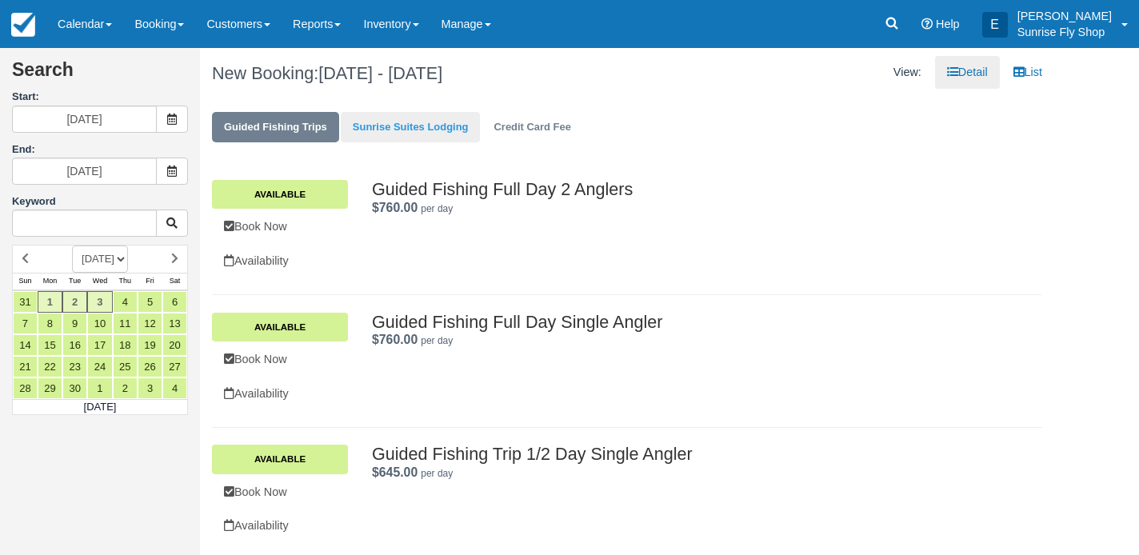
click at [395, 132] on link "Sunrise Suites Lodging" at bounding box center [411, 127] width 140 height 31
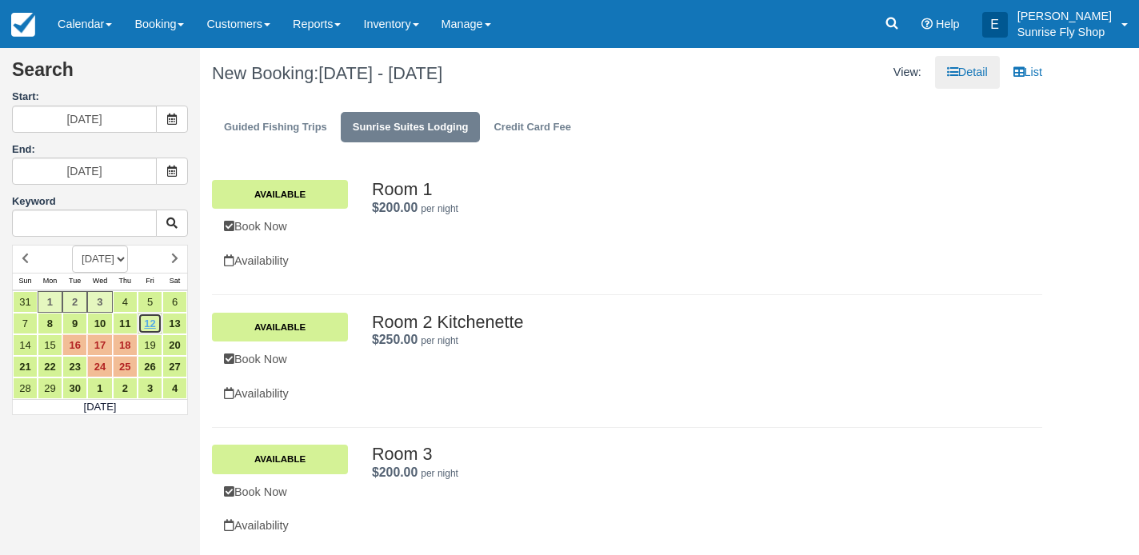
click at [151, 319] on link "12" at bounding box center [150, 324] width 25 height 22
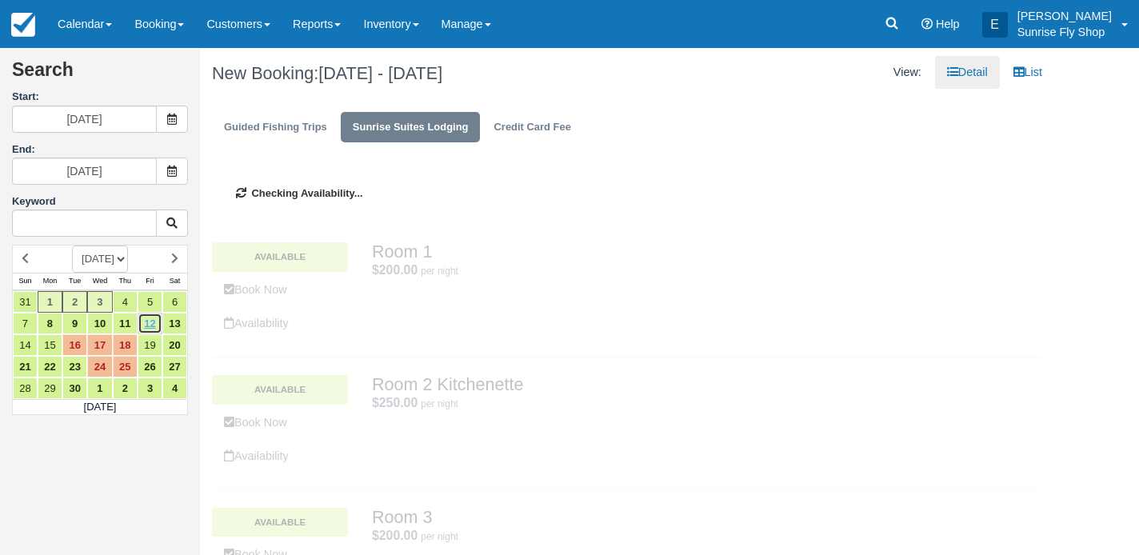
type input "[DATE]"
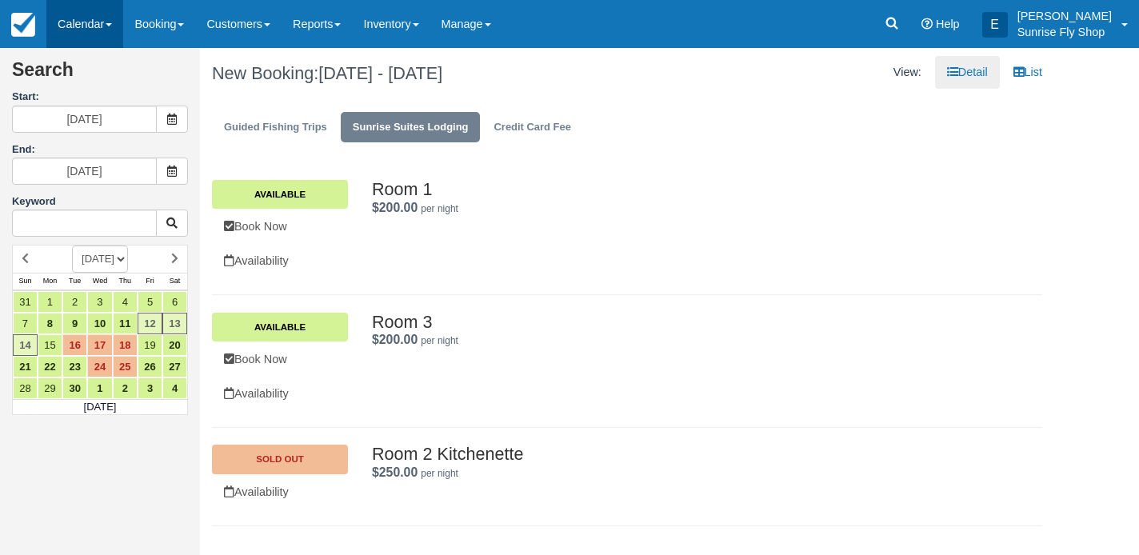
click at [77, 30] on link "Calendar" at bounding box center [84, 24] width 77 height 48
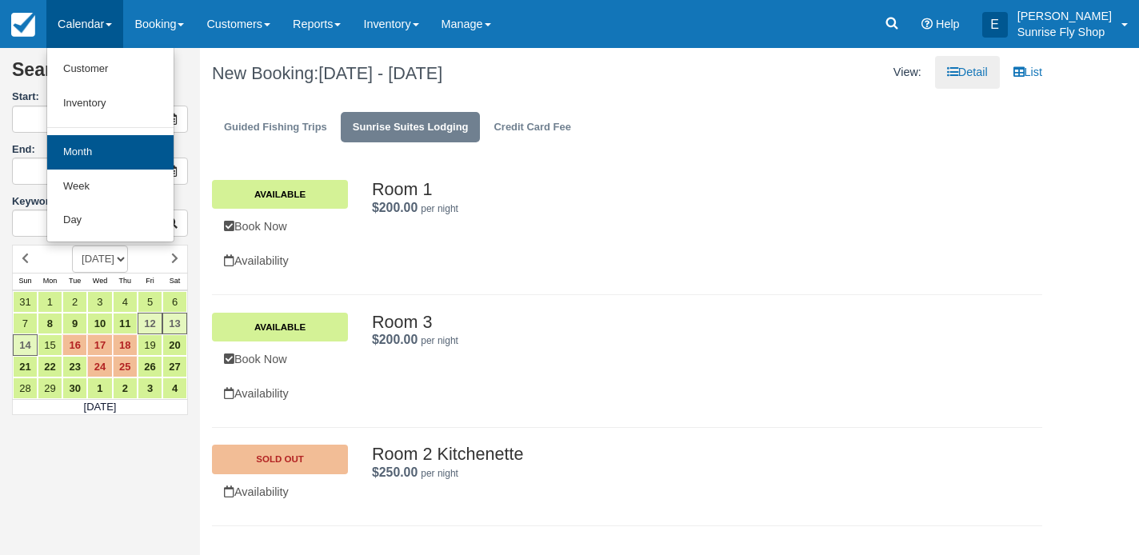
click at [87, 161] on link "Month" at bounding box center [110, 152] width 126 height 34
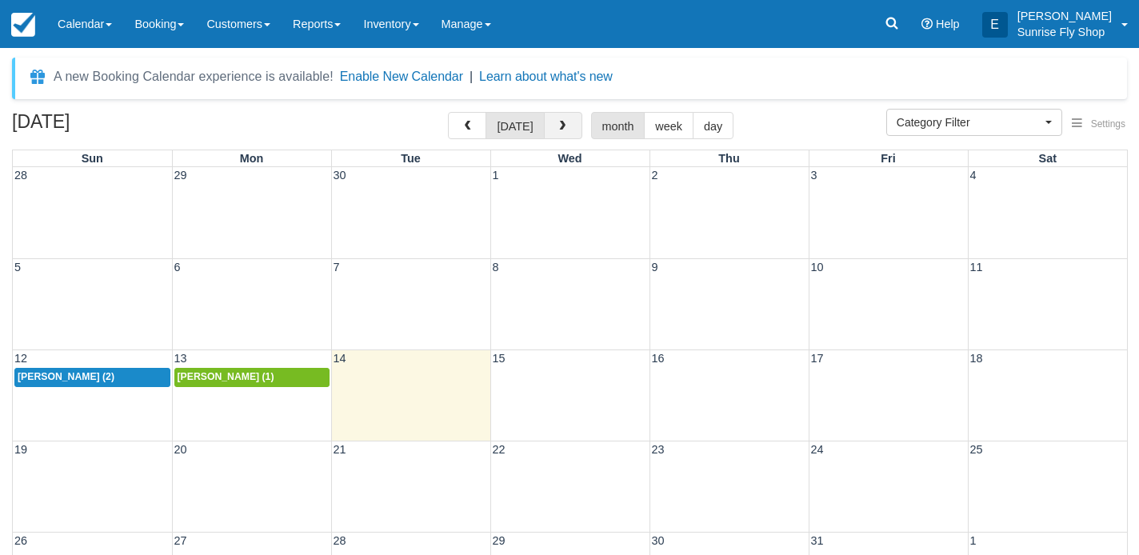
click at [557, 122] on span "button" at bounding box center [562, 126] width 11 height 11
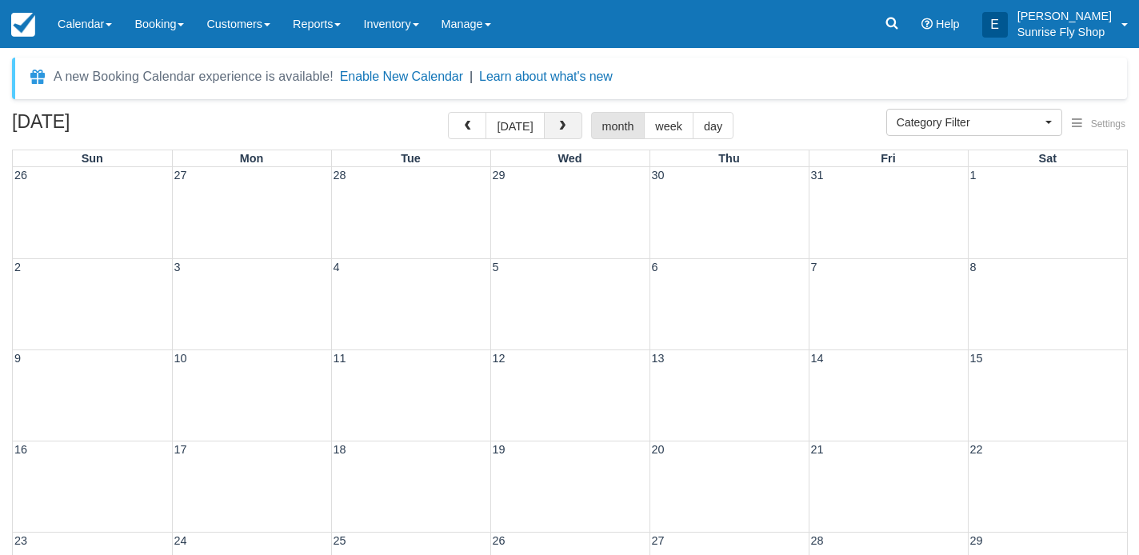
click at [557, 122] on span "button" at bounding box center [562, 126] width 11 height 11
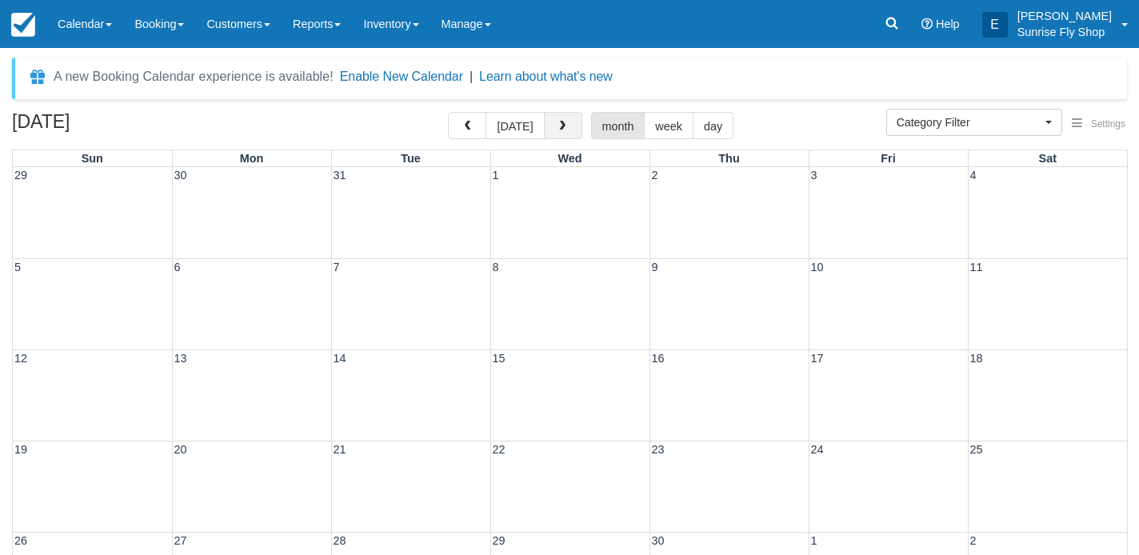
click at [557, 122] on span "button" at bounding box center [562, 126] width 11 height 11
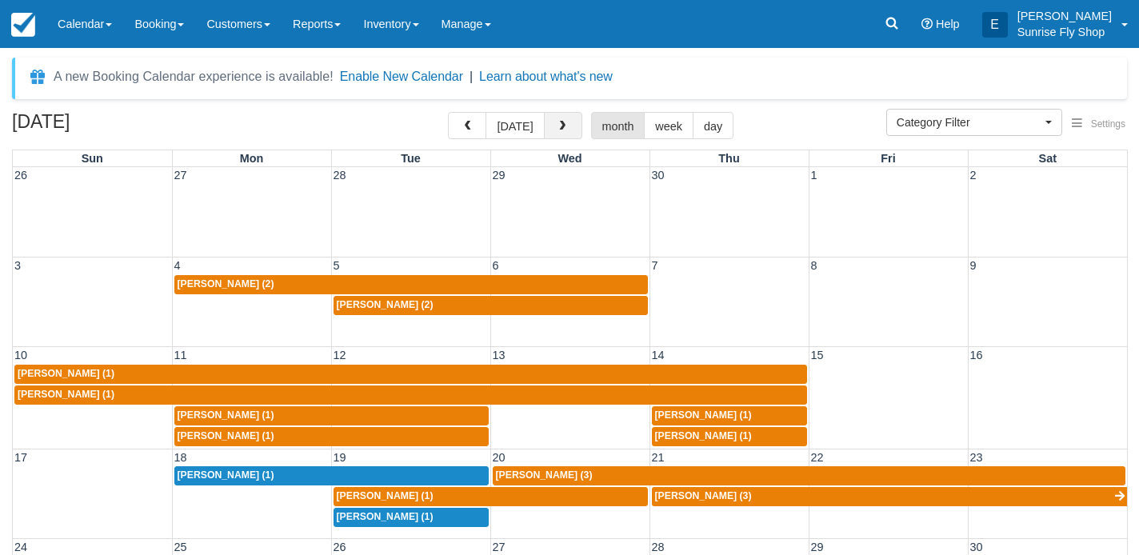
click at [557, 122] on span "button" at bounding box center [562, 126] width 11 height 11
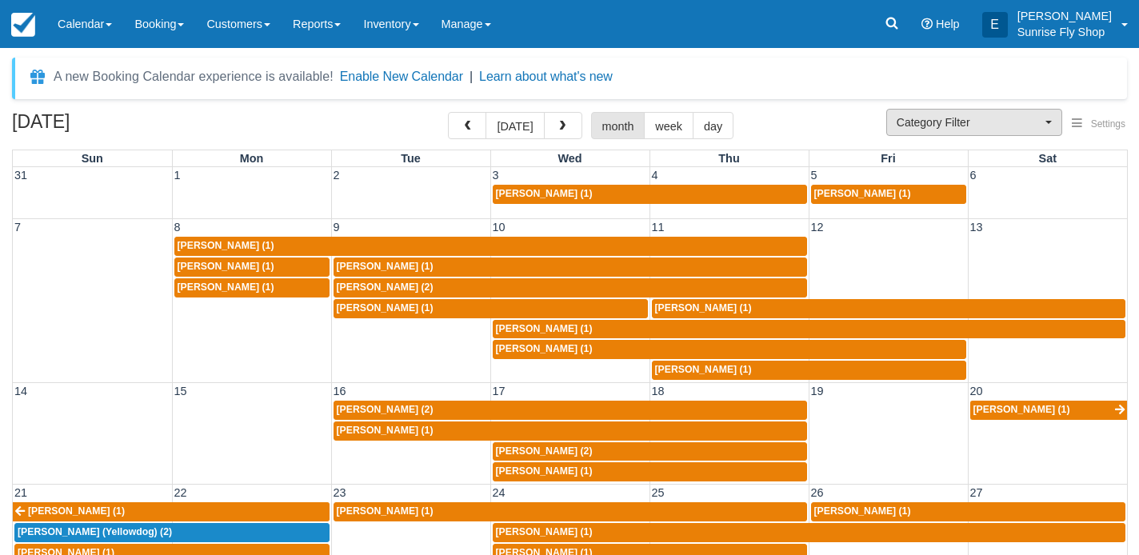
click at [927, 126] on span "Category Filter" at bounding box center [969, 122] width 145 height 16
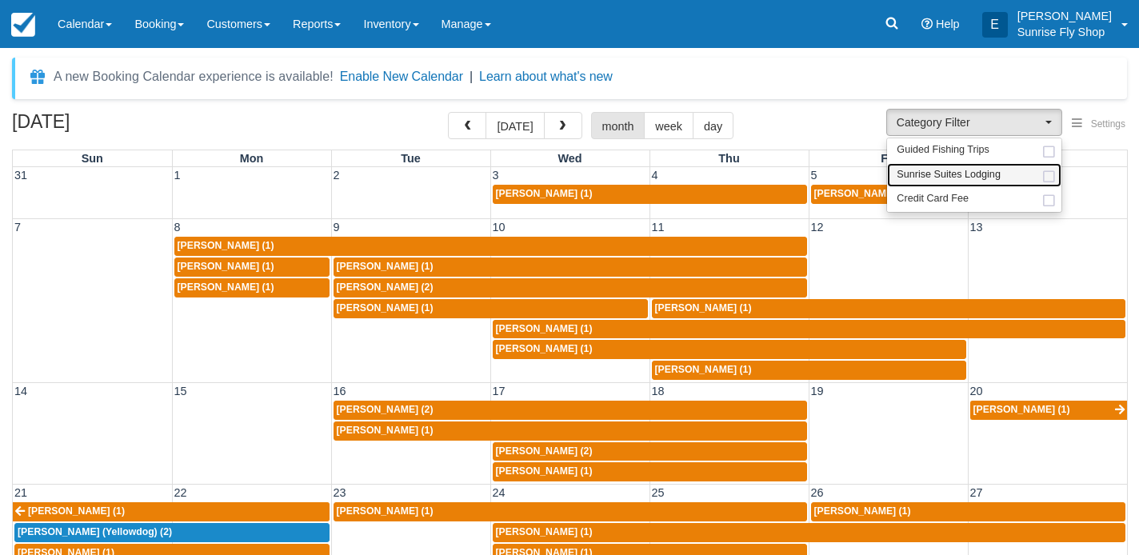
click at [929, 174] on span "Sunrise Suites Lodging" at bounding box center [949, 175] width 104 height 14
select select "1"
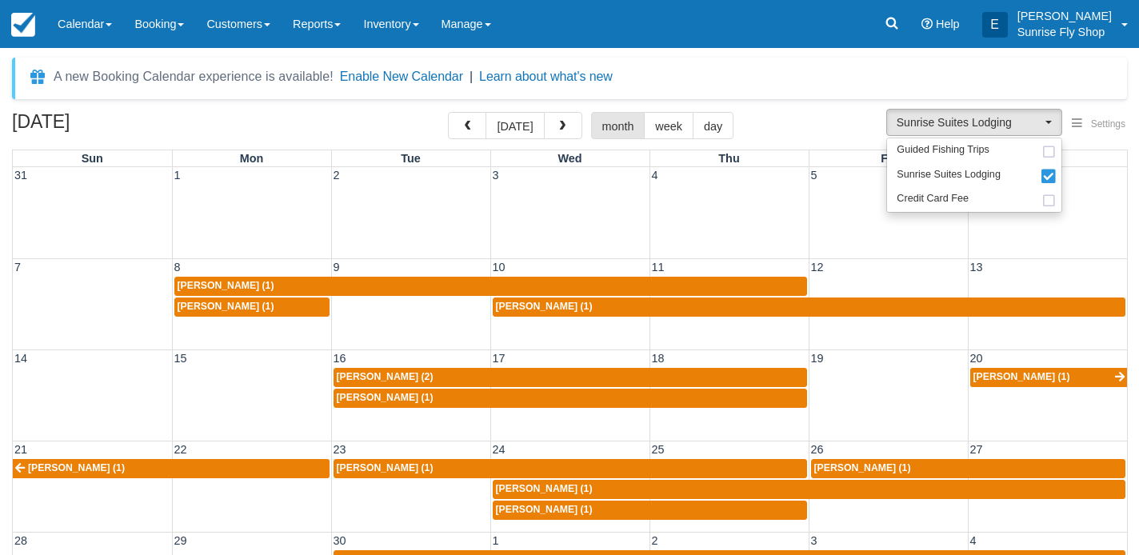
click at [874, 303] on div "Mark Ormiston (1)" at bounding box center [809, 307] width 627 height 13
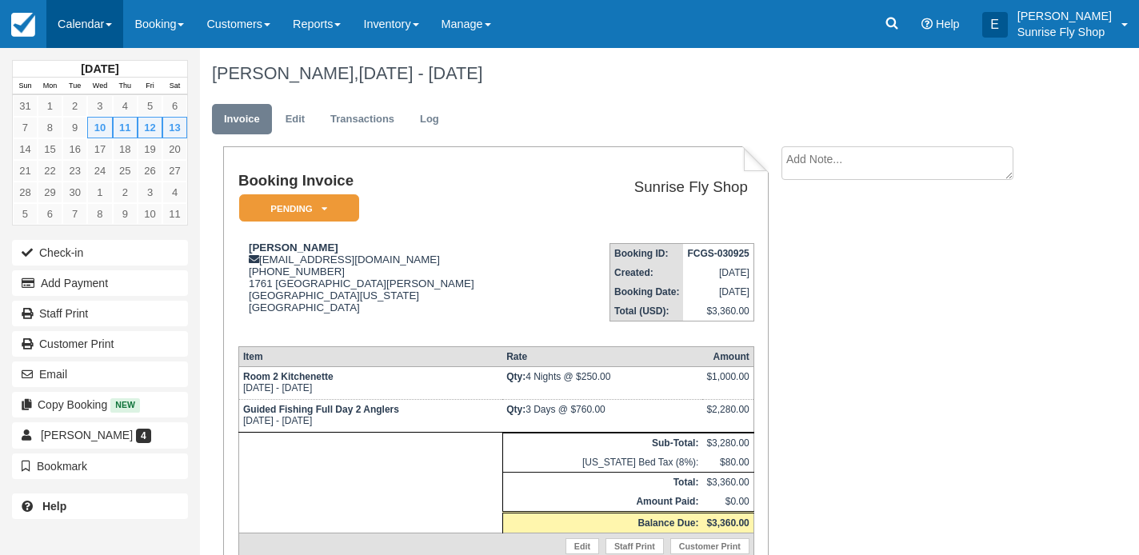
click at [97, 24] on link "Calendar" at bounding box center [84, 24] width 77 height 48
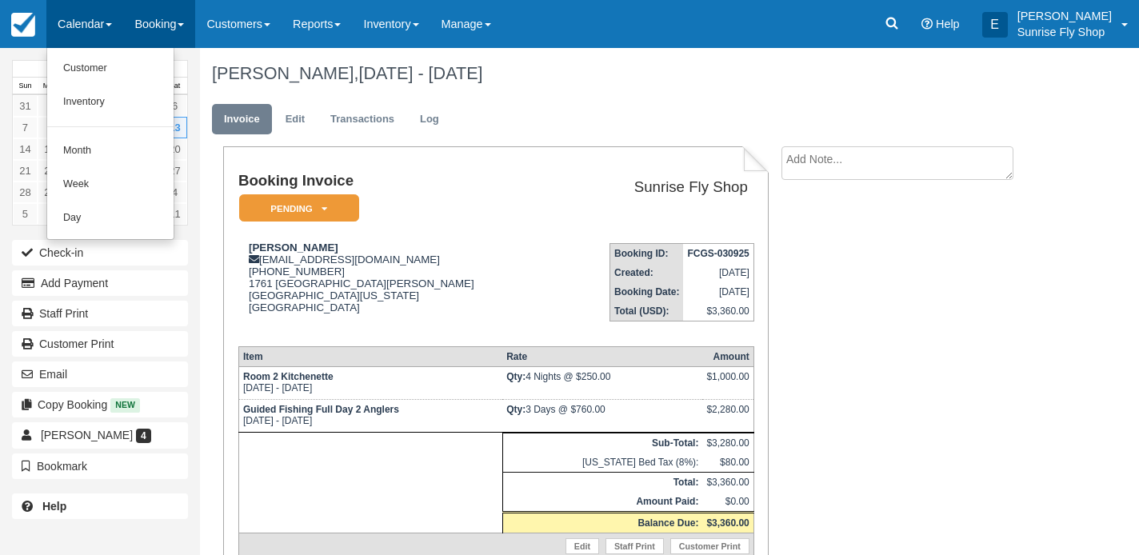
click at [154, 30] on link "Booking" at bounding box center [159, 24] width 72 height 48
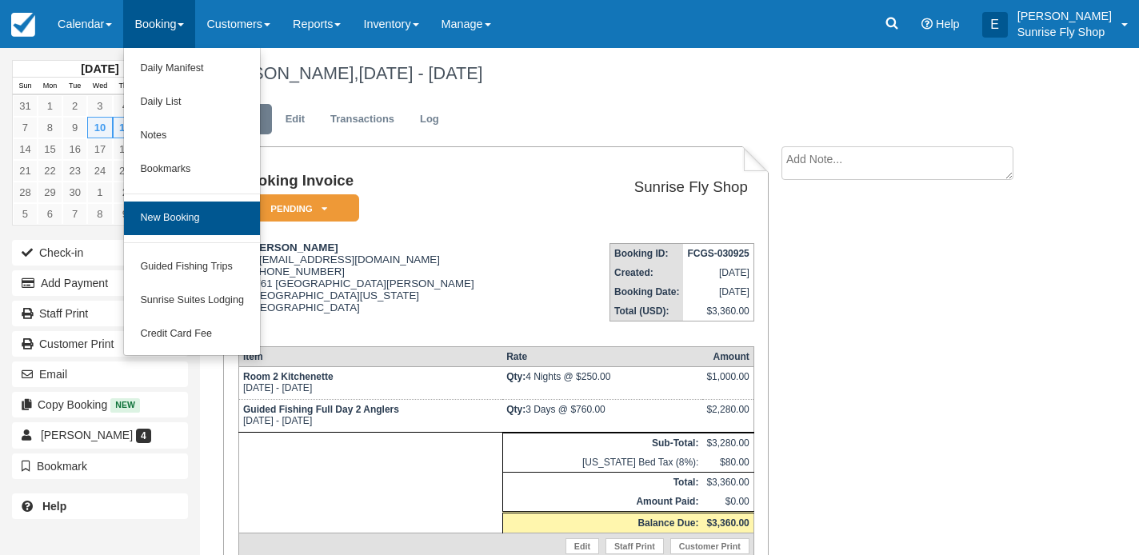
click at [156, 209] on link "New Booking" at bounding box center [192, 219] width 136 height 34
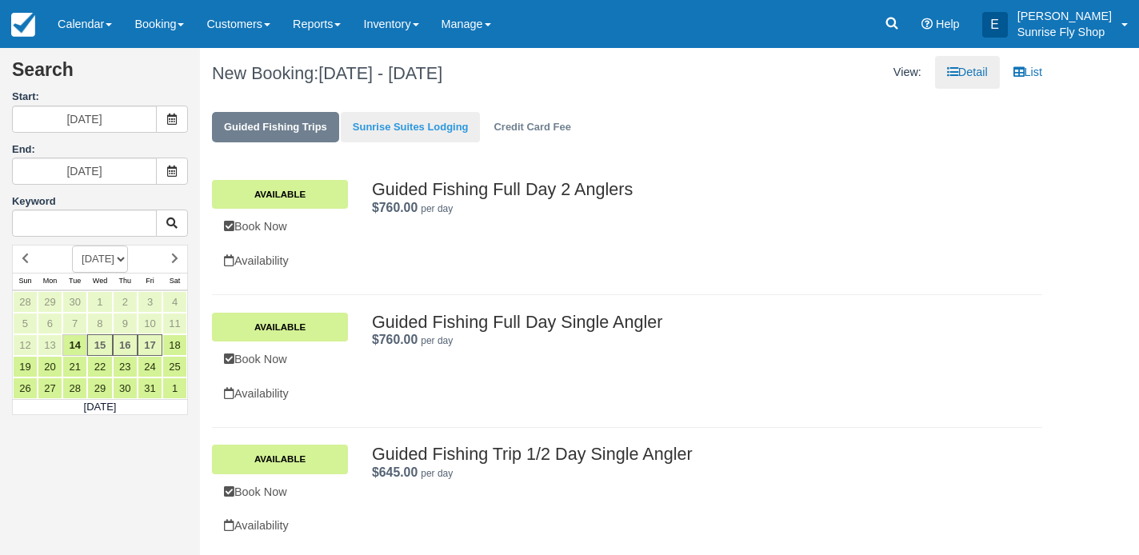
click at [399, 132] on link "Sunrise Suites Lodging" at bounding box center [411, 127] width 140 height 31
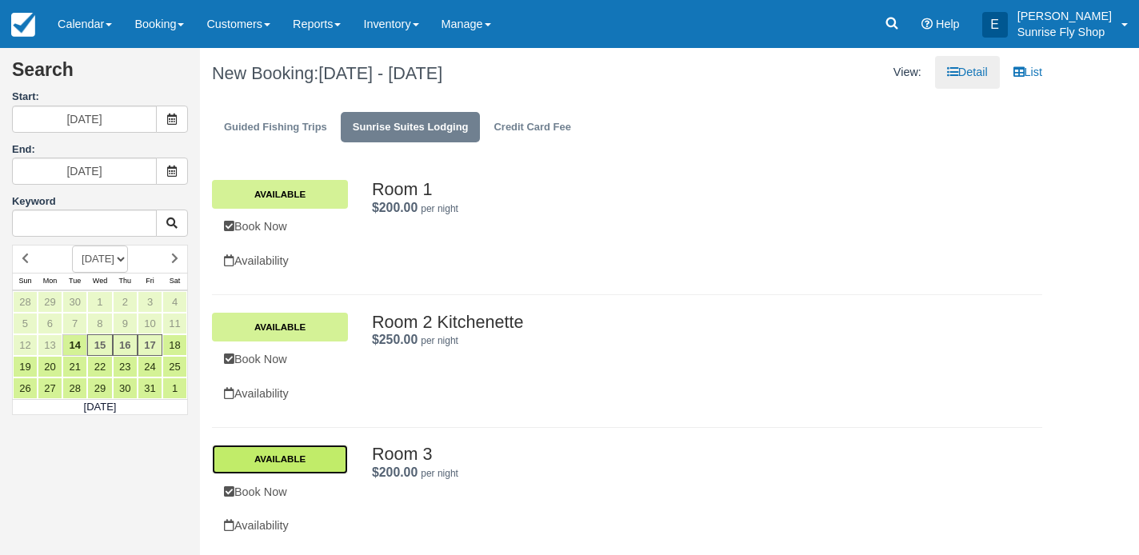
click at [280, 458] on link "Available" at bounding box center [280, 459] width 136 height 29
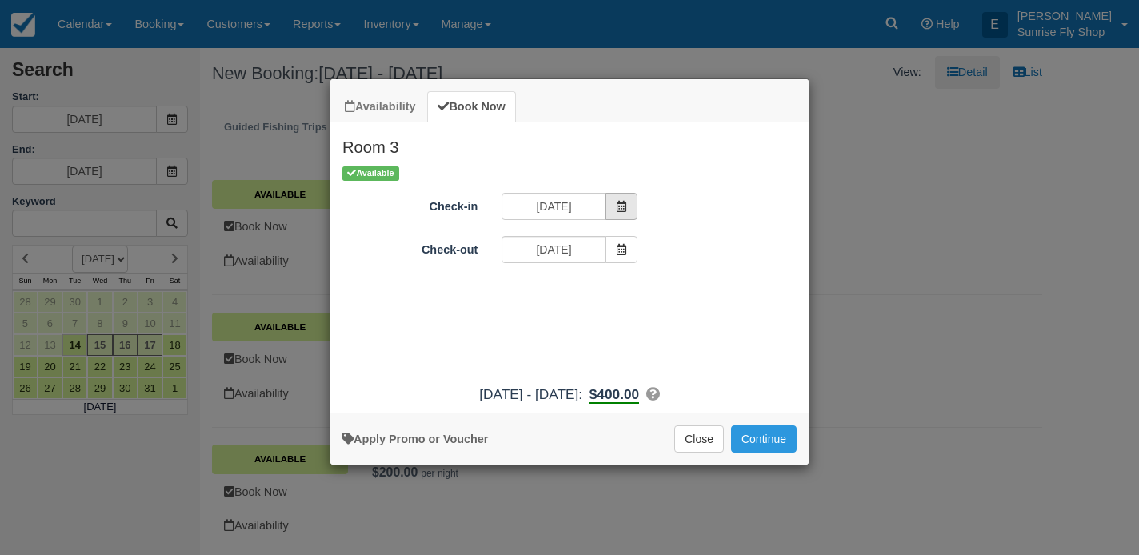
click at [618, 206] on icon "Item Modal" at bounding box center [621, 206] width 11 height 11
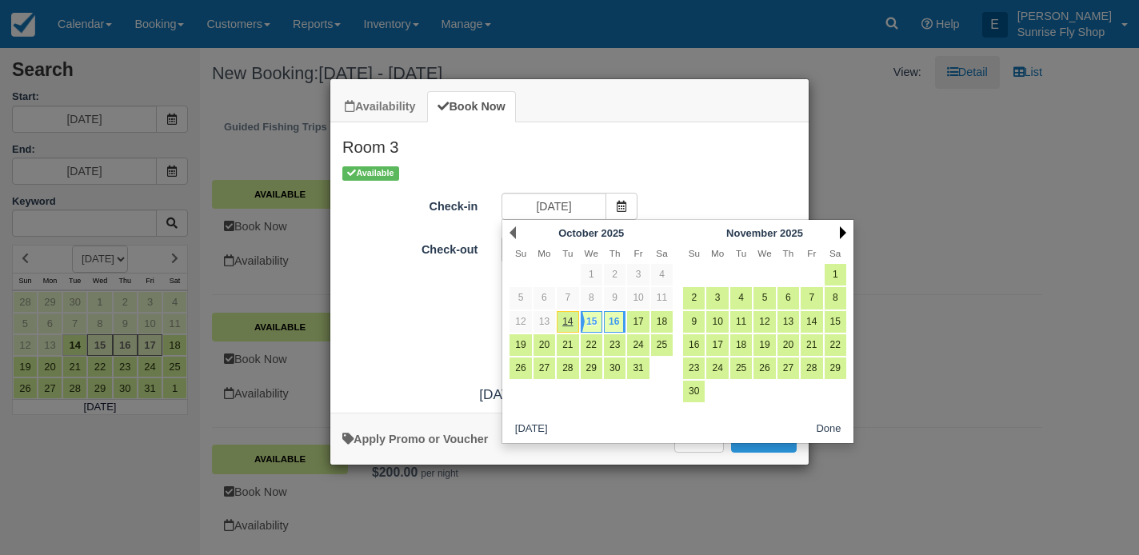
click at [845, 235] on link "Next" at bounding box center [843, 232] width 6 height 13
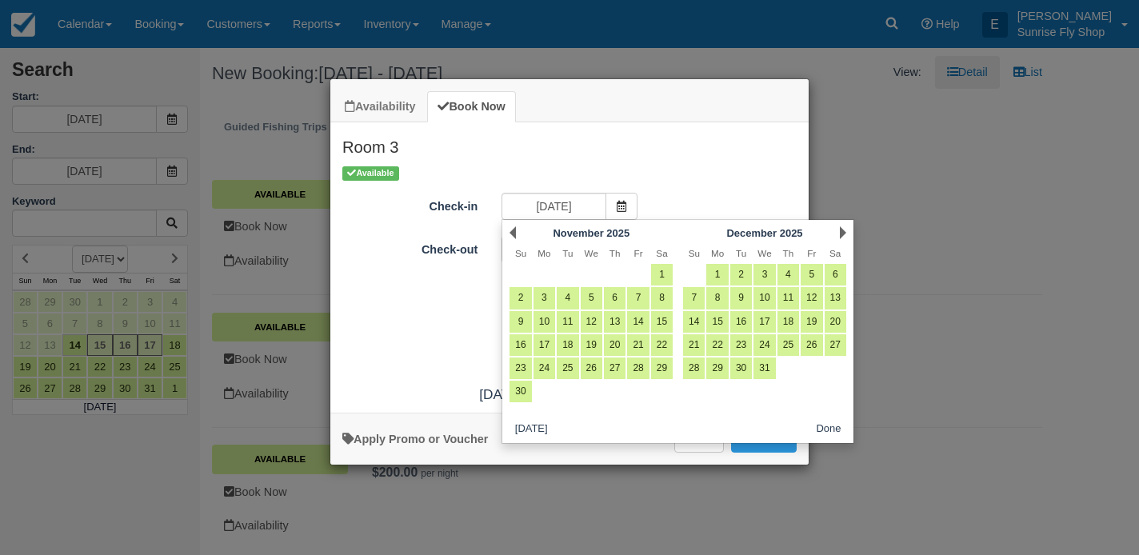
click at [845, 235] on link "Next" at bounding box center [843, 232] width 6 height 13
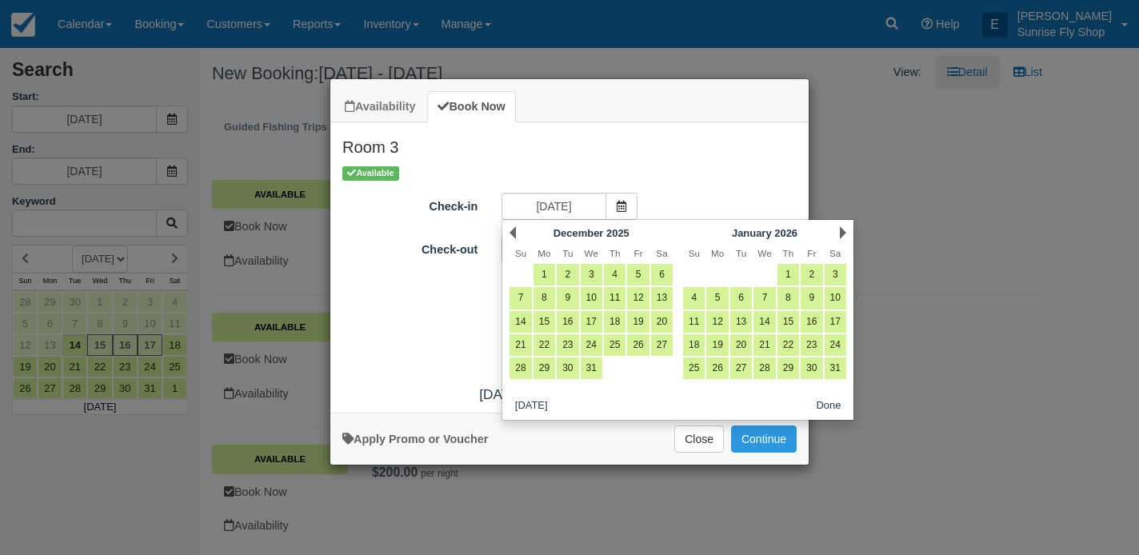
click at [845, 235] on link "Next" at bounding box center [843, 232] width 6 height 13
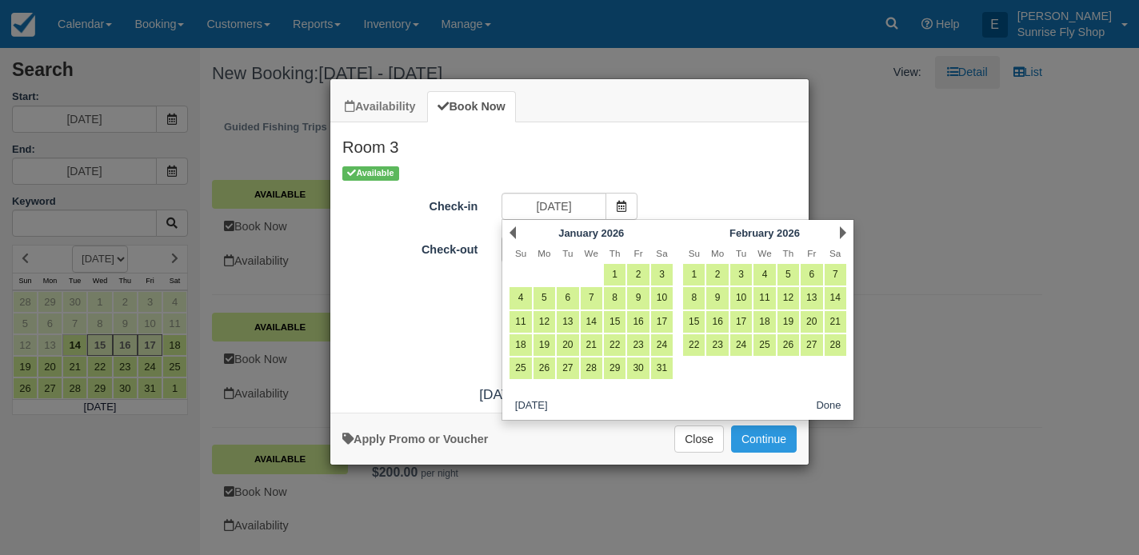
click at [845, 235] on link "Next" at bounding box center [843, 232] width 6 height 13
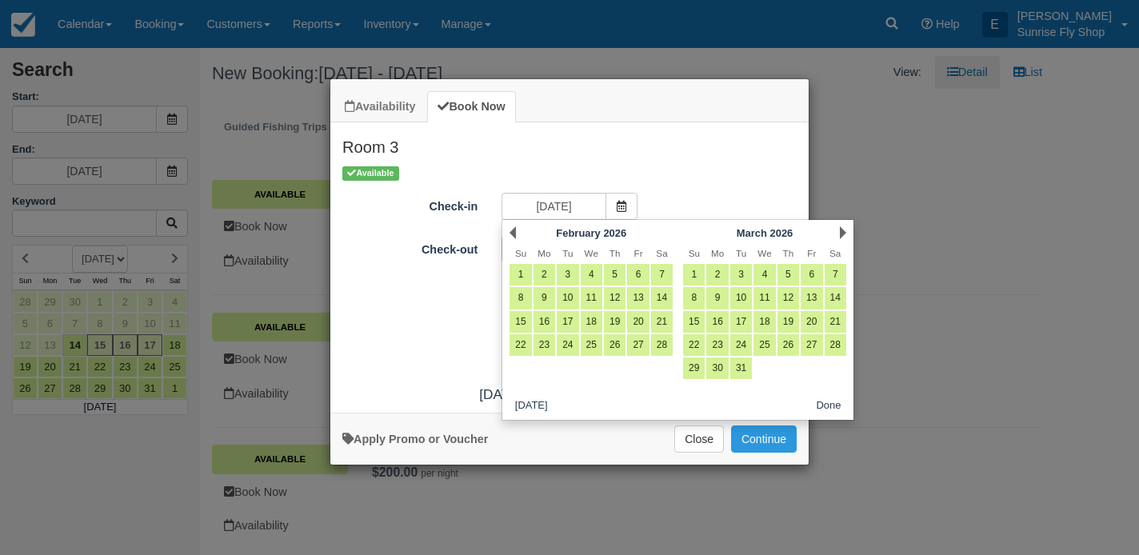
click at [845, 235] on link "Next" at bounding box center [843, 232] width 6 height 13
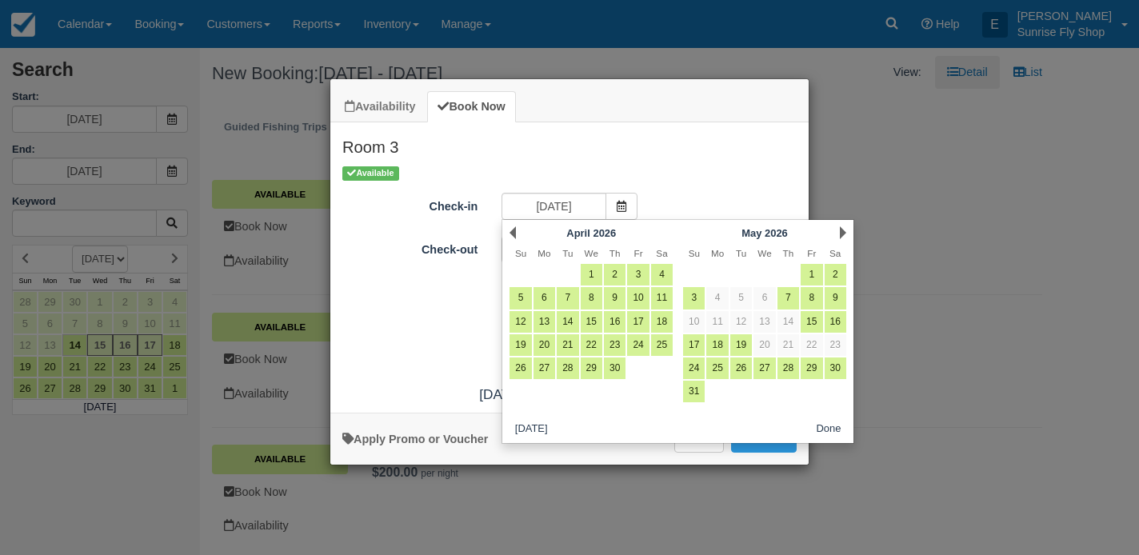
click at [845, 235] on link "Next" at bounding box center [843, 232] width 6 height 13
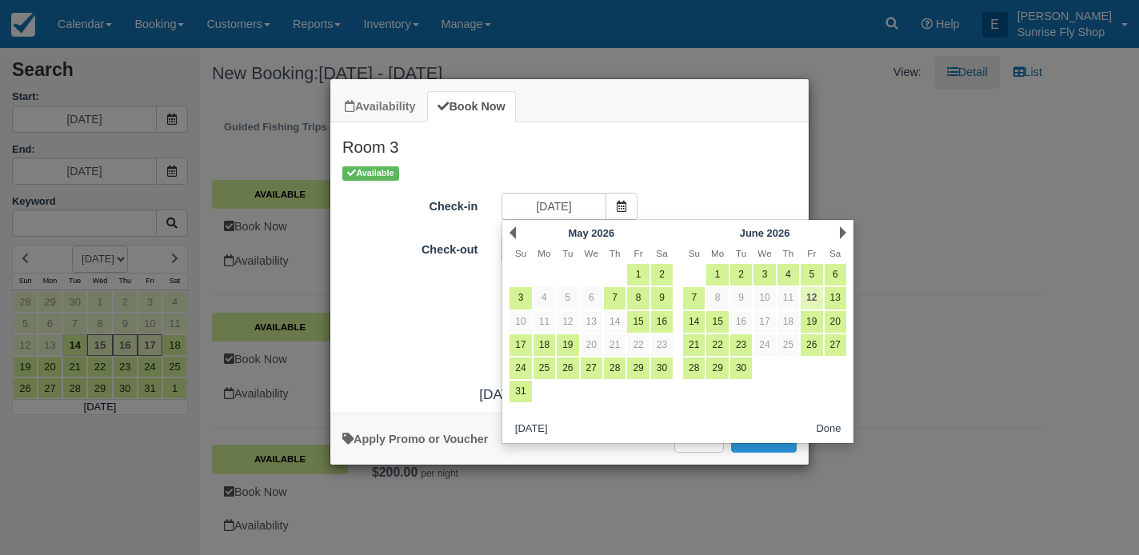
click at [810, 298] on link "12" at bounding box center [812, 298] width 22 height 22
type input "06/12/26"
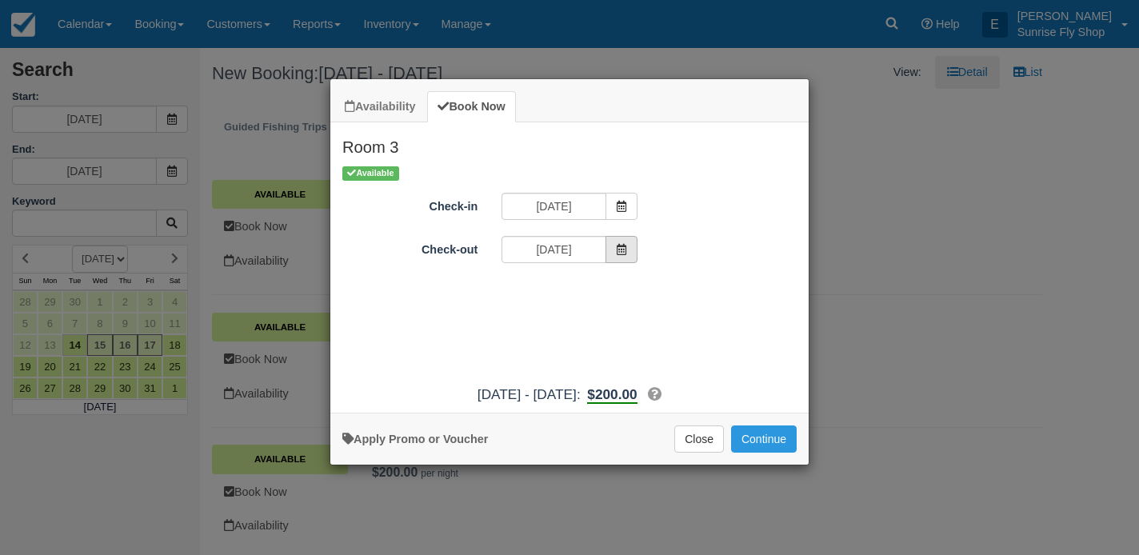
click at [619, 255] on span "Item Modal" at bounding box center [622, 249] width 32 height 27
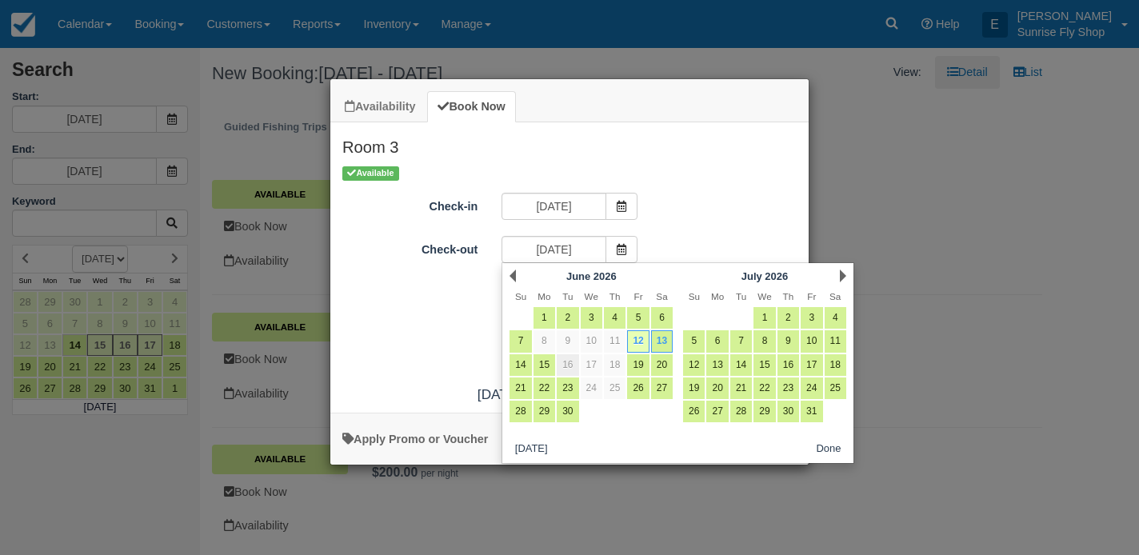
click at [565, 362] on link "16" at bounding box center [568, 365] width 22 height 22
type input "06/16/26"
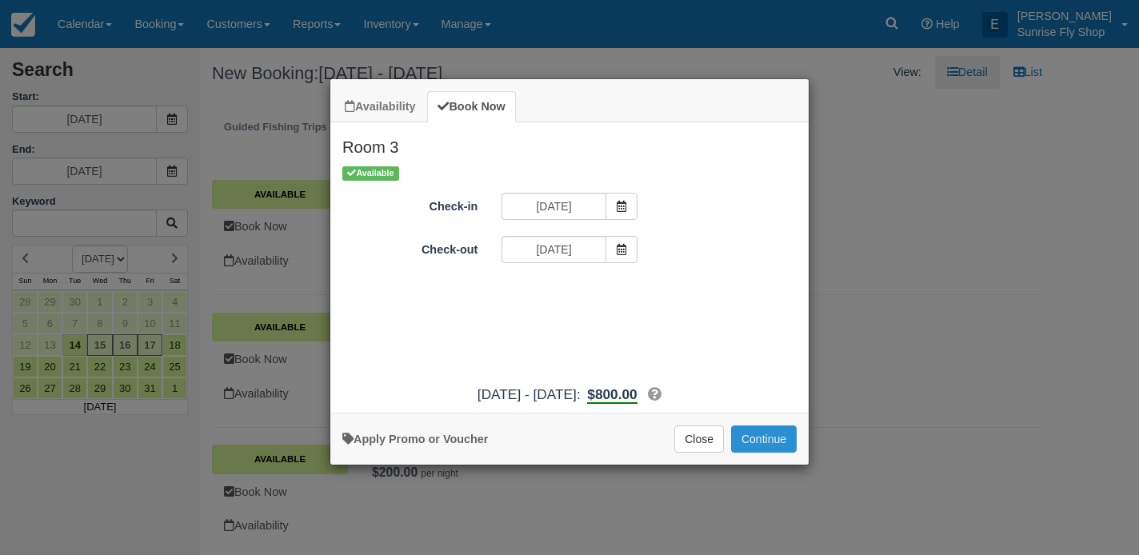
click at [774, 451] on button "Continue" at bounding box center [764, 439] width 66 height 27
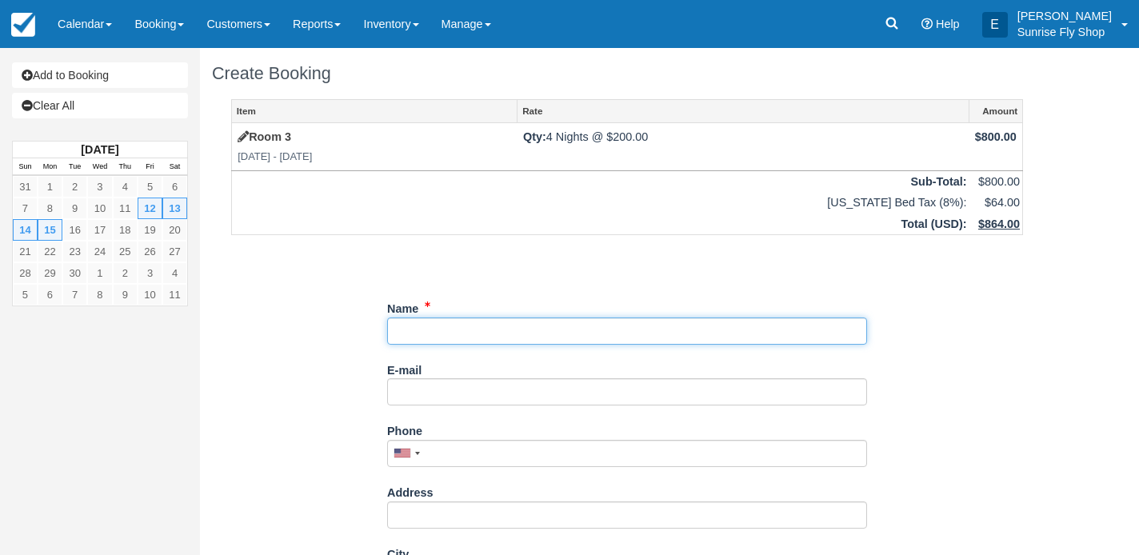
click at [441, 334] on input "Name" at bounding box center [627, 331] width 480 height 27
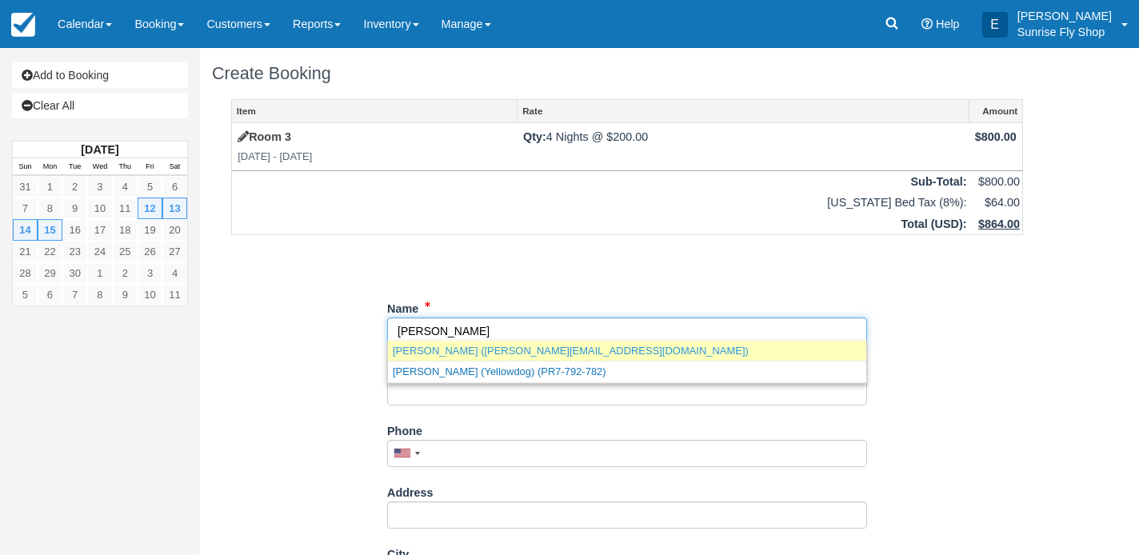
click at [442, 349] on link "Doug Moore (doug.moore13@gmail.com)" at bounding box center [627, 351] width 478 height 20
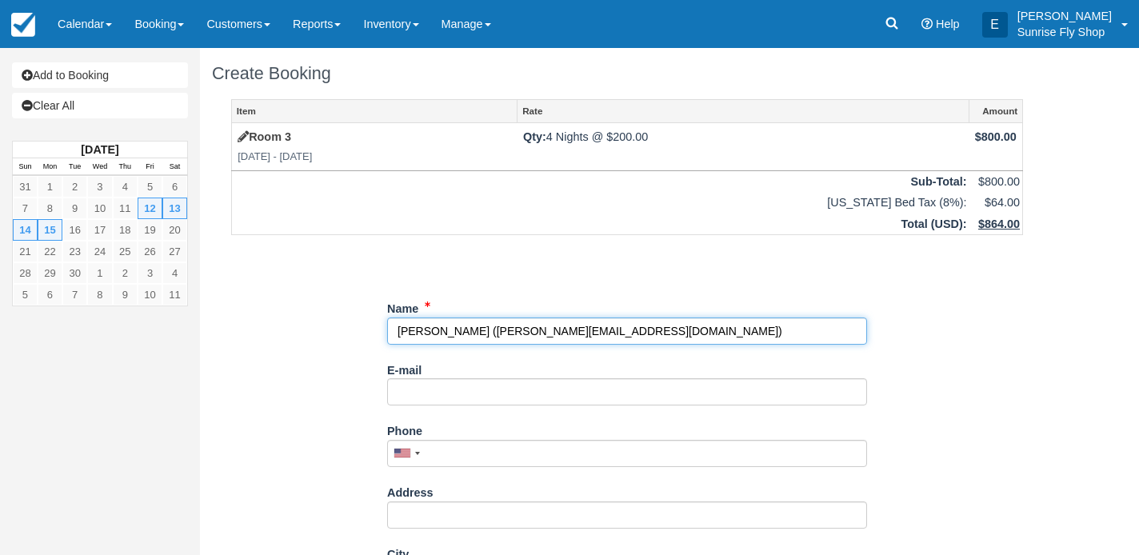
type input "Doug Moore"
type input "doug.moore13@gmail.com"
type input "865-323-6294"
select select "TN"
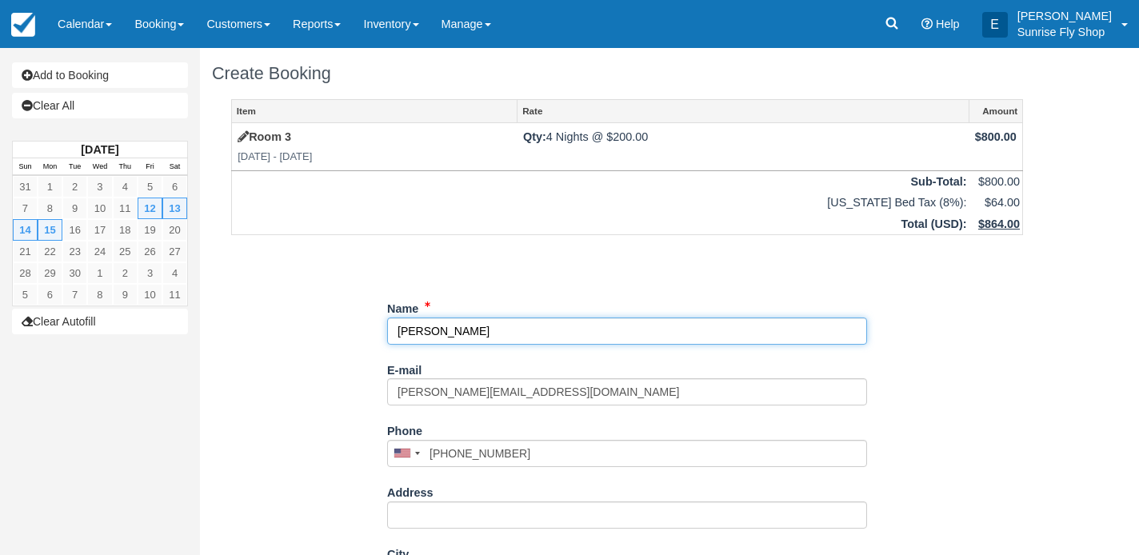
select select "TN"
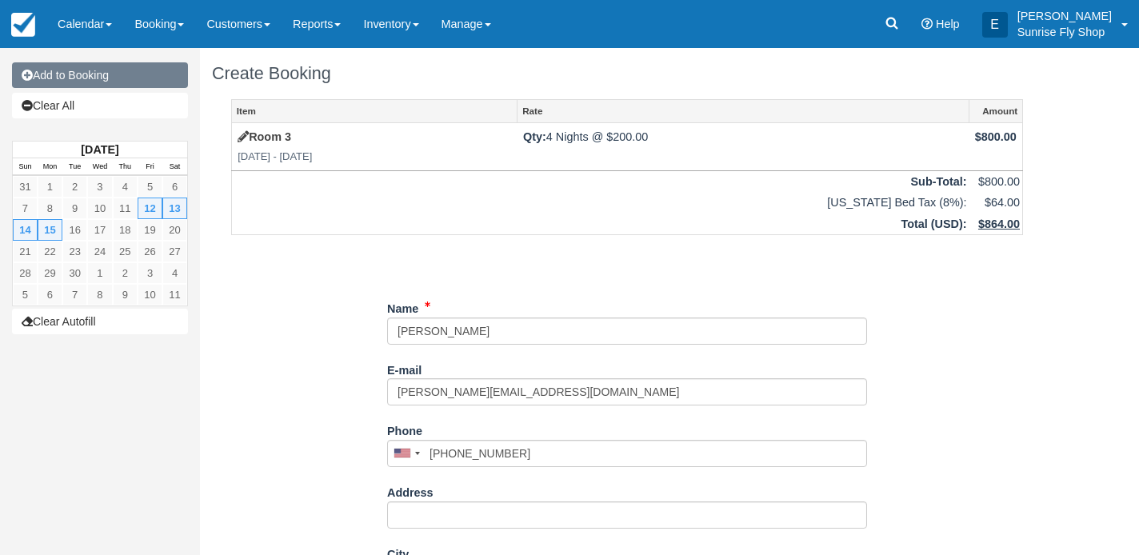
click at [109, 76] on link "Add to Booking" at bounding box center [100, 75] width 176 height 26
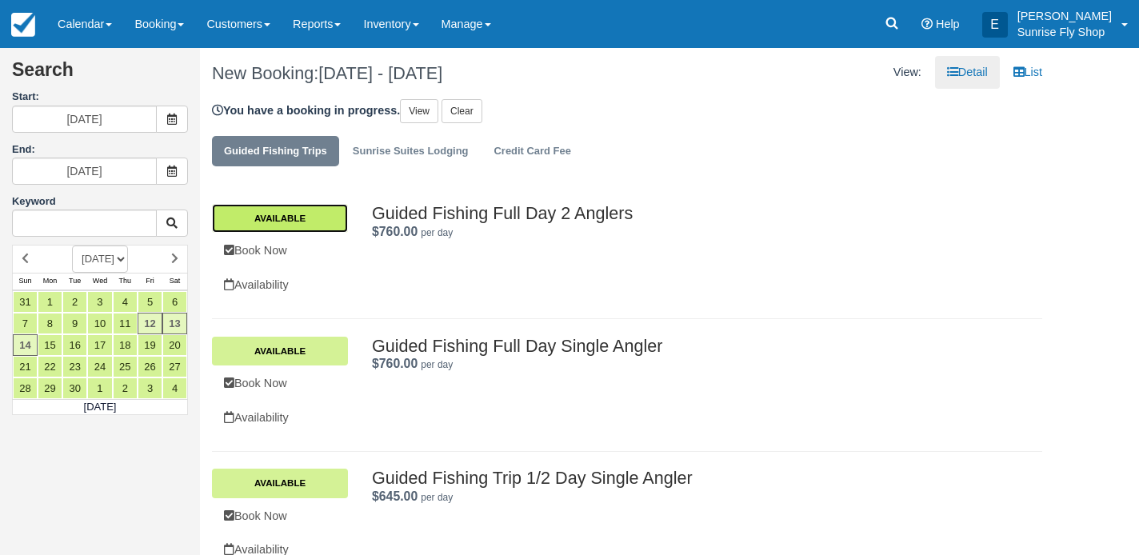
click at [312, 222] on link "Available" at bounding box center [280, 218] width 136 height 29
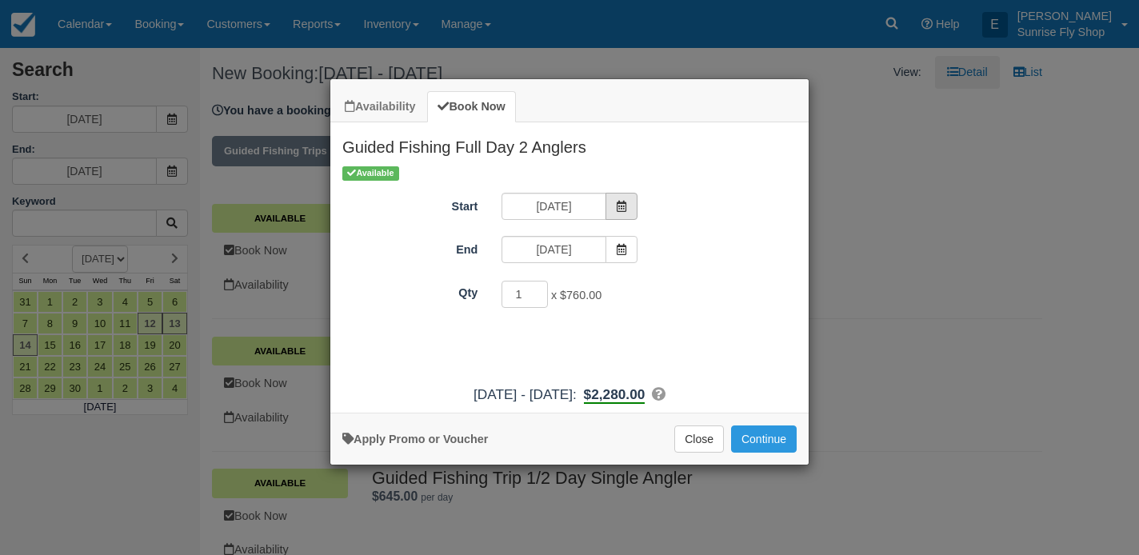
click at [623, 203] on icon "Item Modal" at bounding box center [621, 206] width 11 height 11
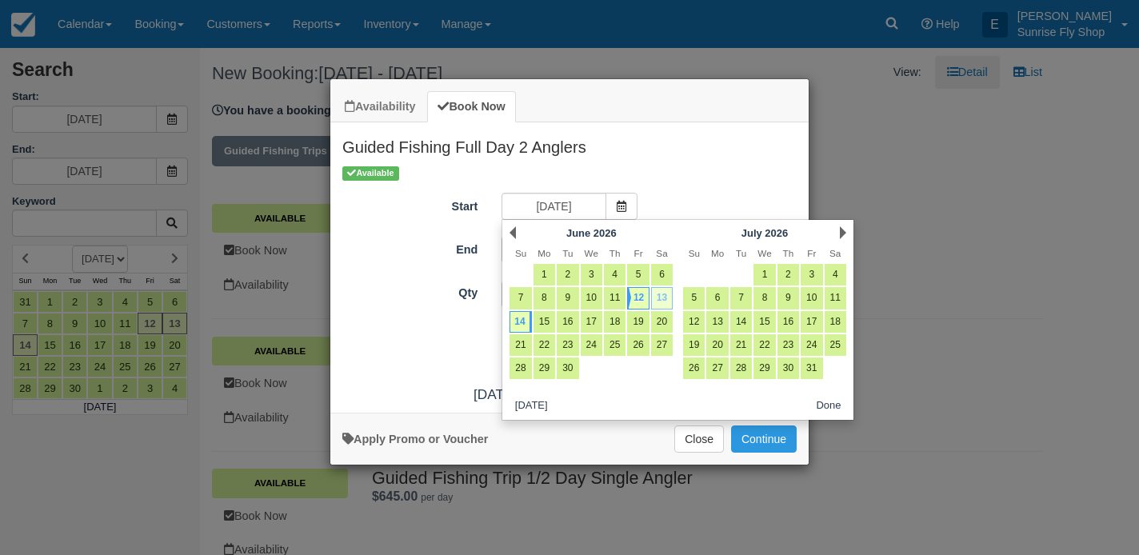
click at [659, 294] on link "13" at bounding box center [662, 298] width 22 height 22
type input "06/13/26"
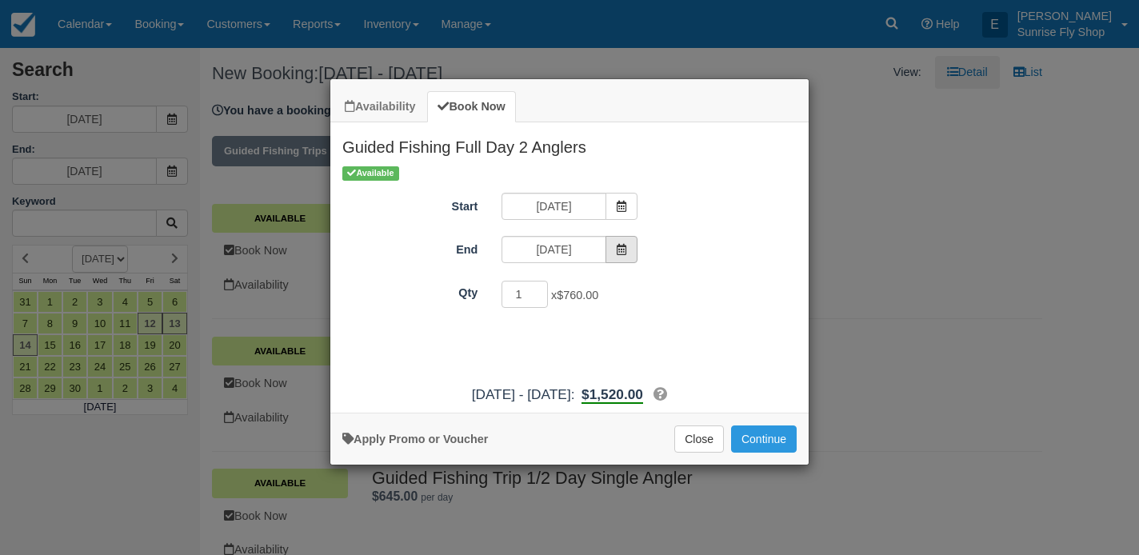
click at [620, 246] on icon "Item Modal" at bounding box center [621, 249] width 11 height 11
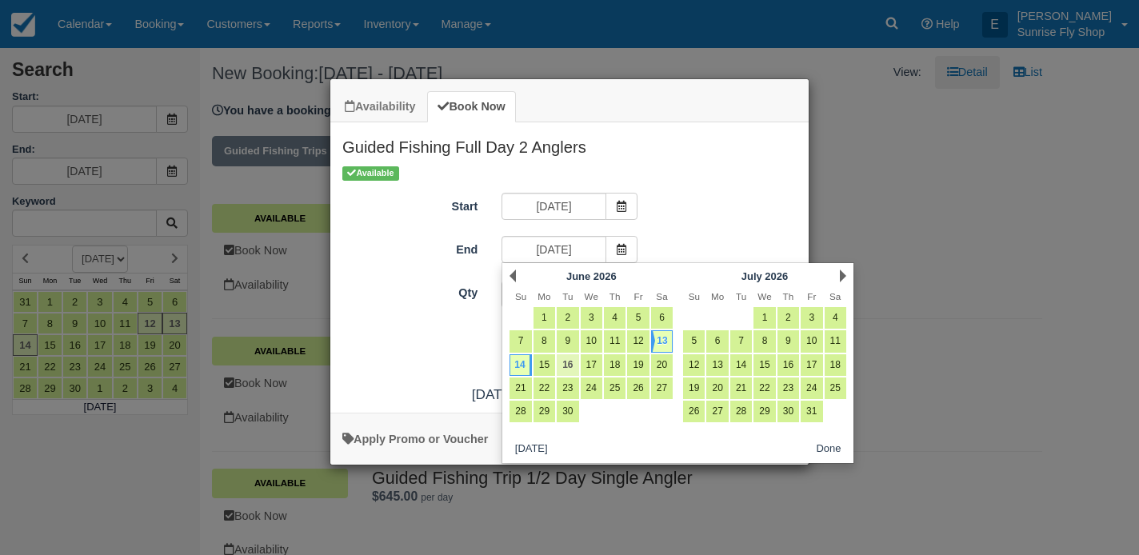
click at [569, 364] on link "16" at bounding box center [568, 365] width 22 height 22
type input "06/16/26"
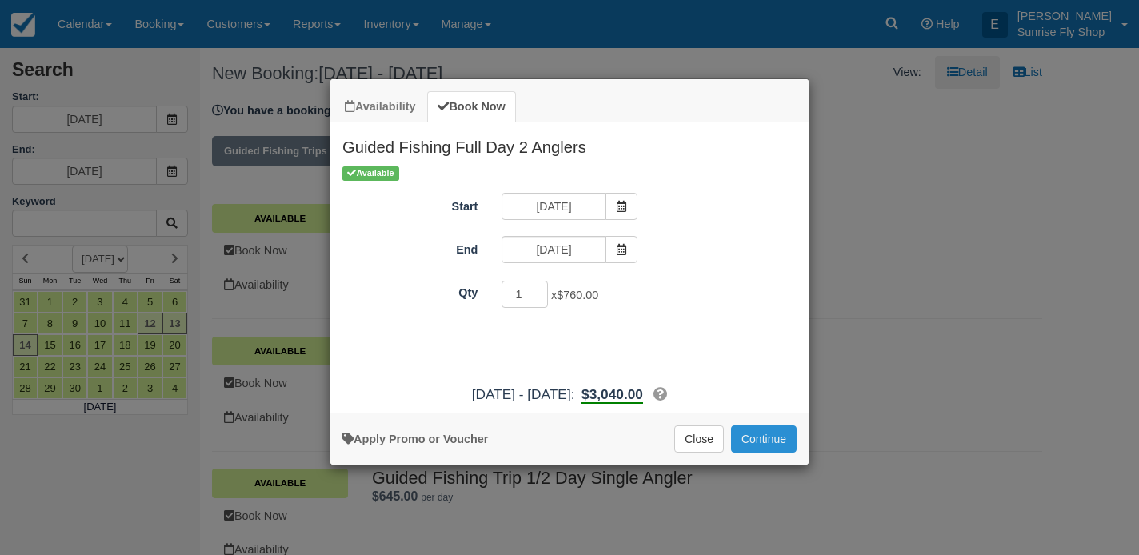
click at [762, 445] on button "Continue" at bounding box center [764, 439] width 66 height 27
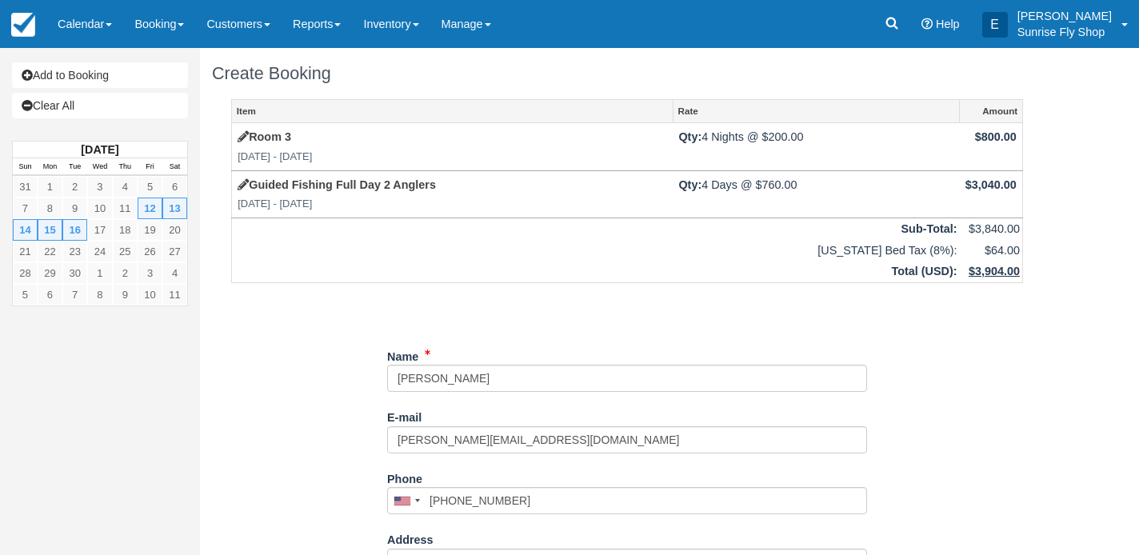
select select "TN"
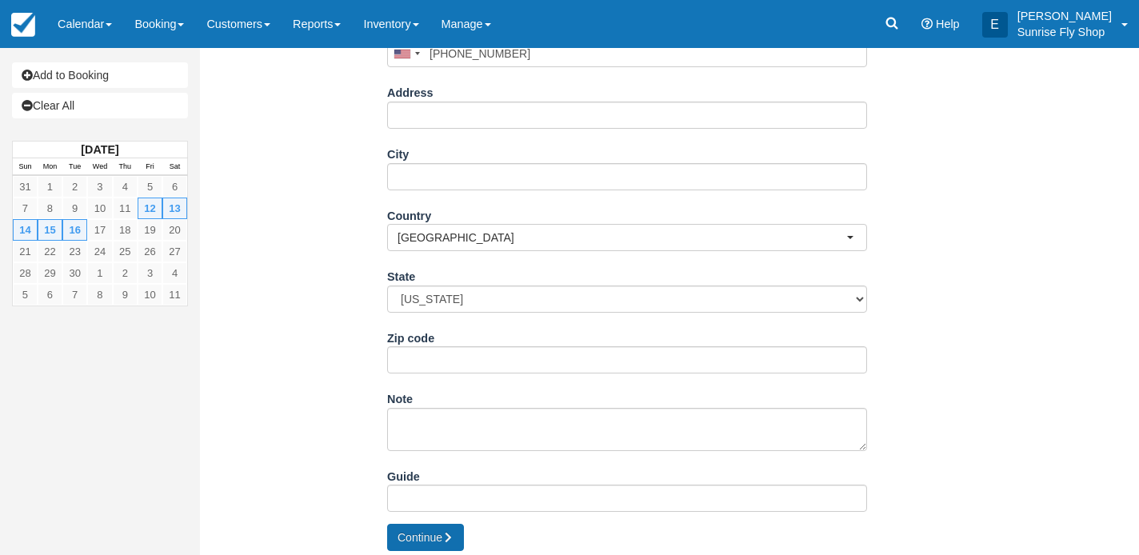
scroll to position [446, 0]
click at [422, 534] on button "Continue" at bounding box center [425, 538] width 77 height 27
type input "[PHONE_NUMBER]"
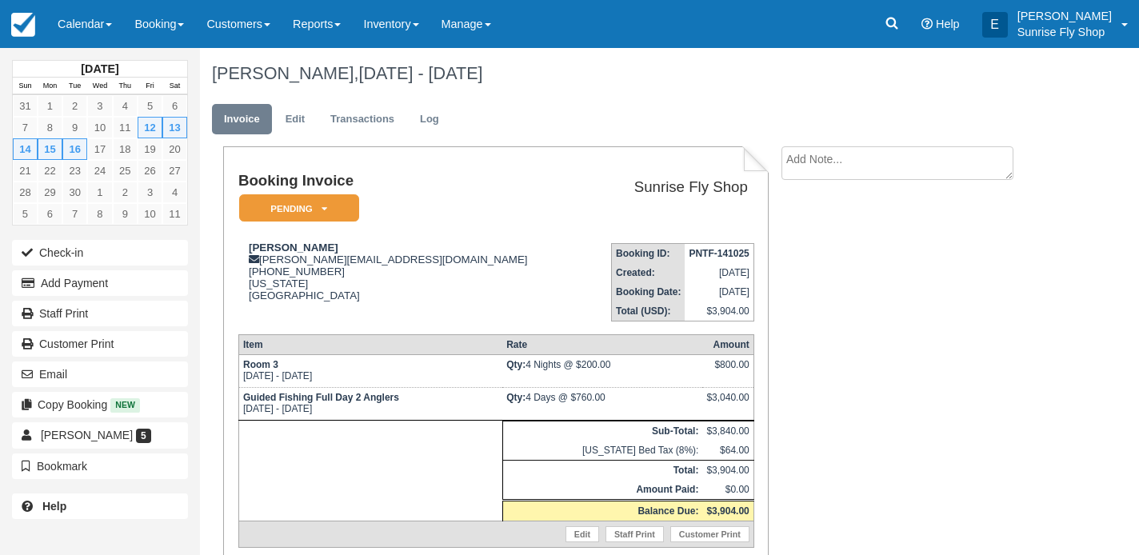
click at [800, 166] on textarea at bounding box center [898, 163] width 232 height 34
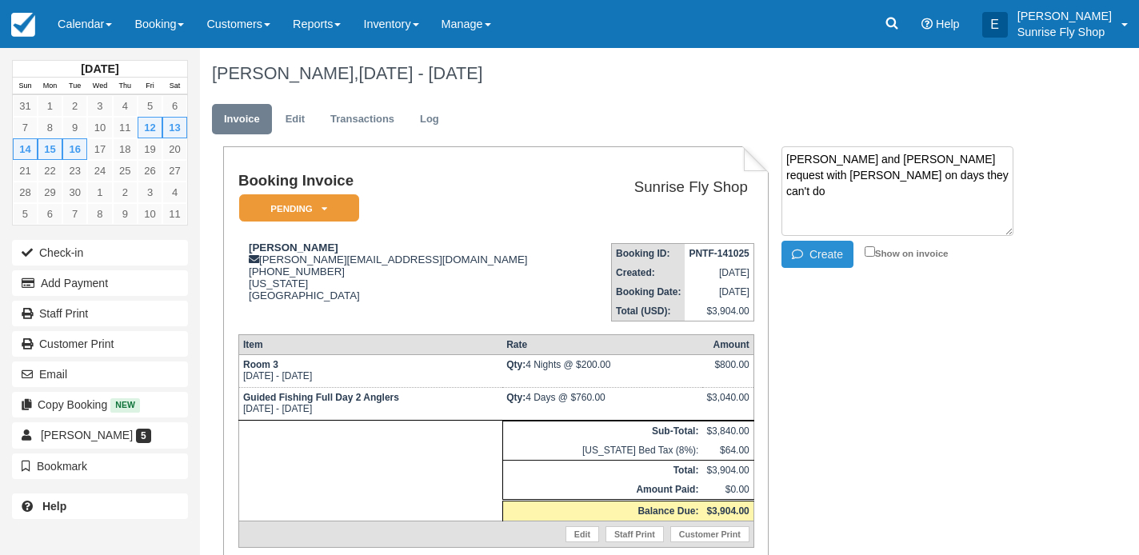
type textarea "[PERSON_NAME] and [PERSON_NAME] request with [PERSON_NAME] on days they can't do"
click at [806, 246] on button "Create" at bounding box center [818, 254] width 72 height 27
